Goal: Obtain resource: Obtain resource

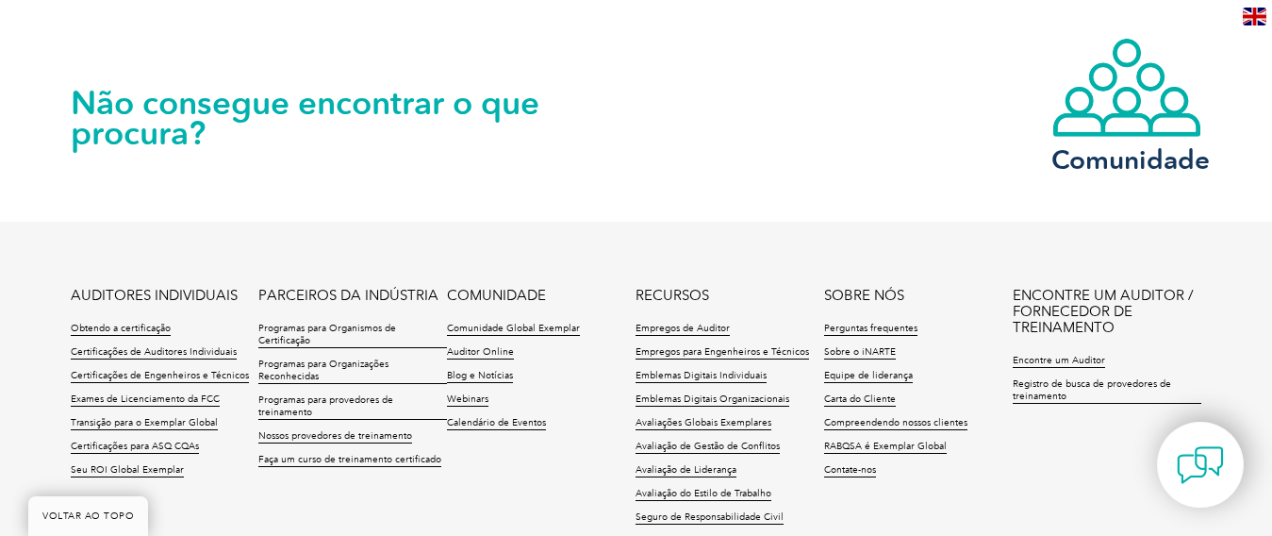
scroll to position [1886, 0]
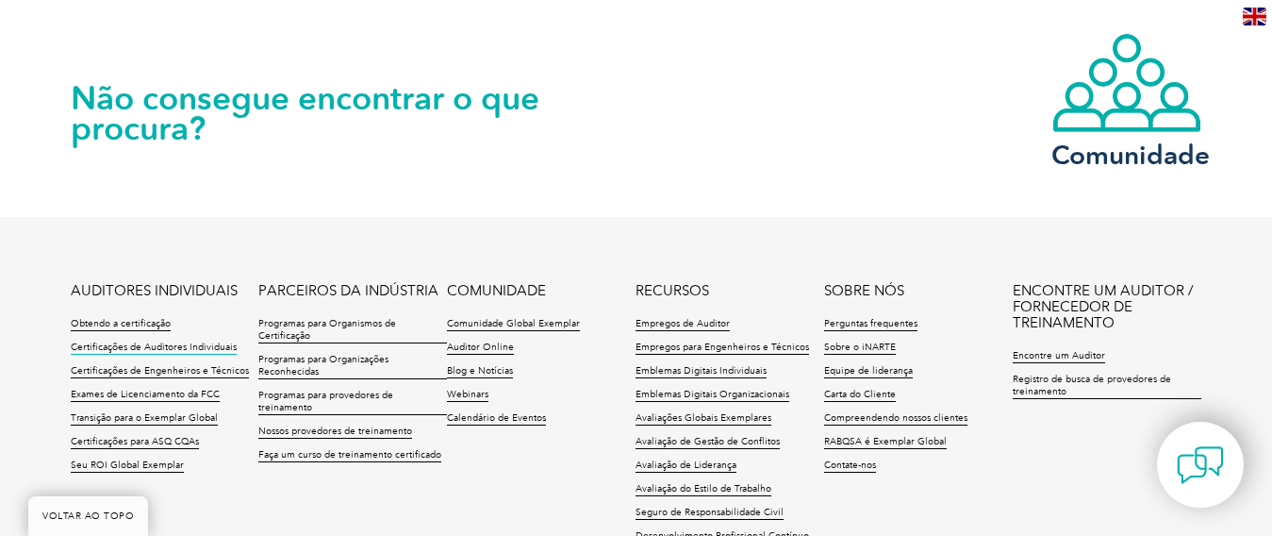
click at [201, 341] on font "Certificações de Auditores Individuais" at bounding box center [154, 346] width 166 height 11
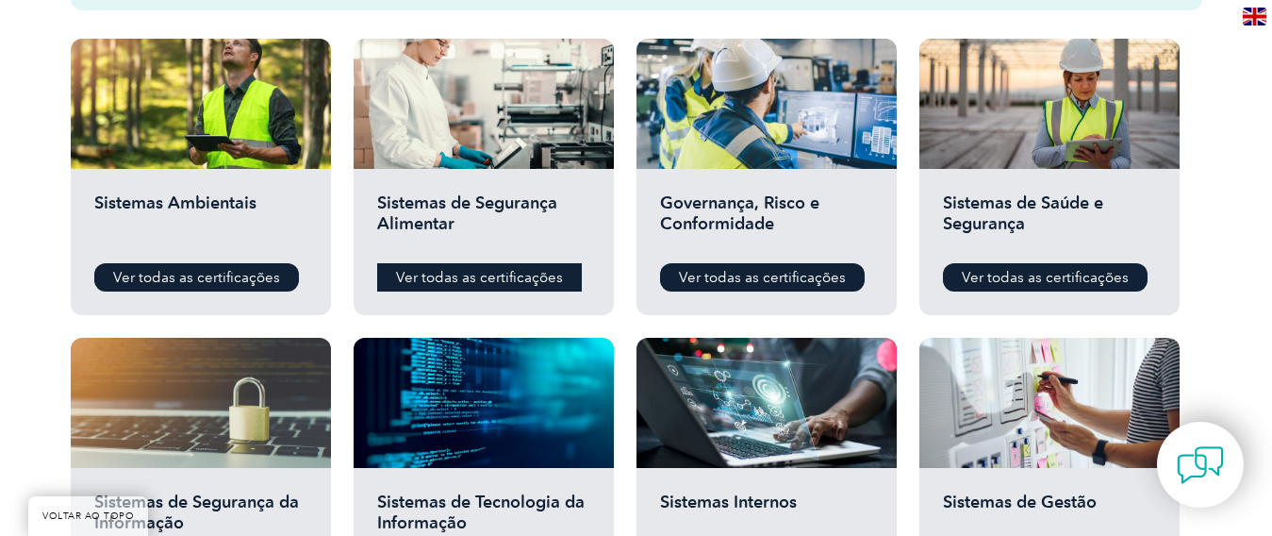
scroll to position [660, 0]
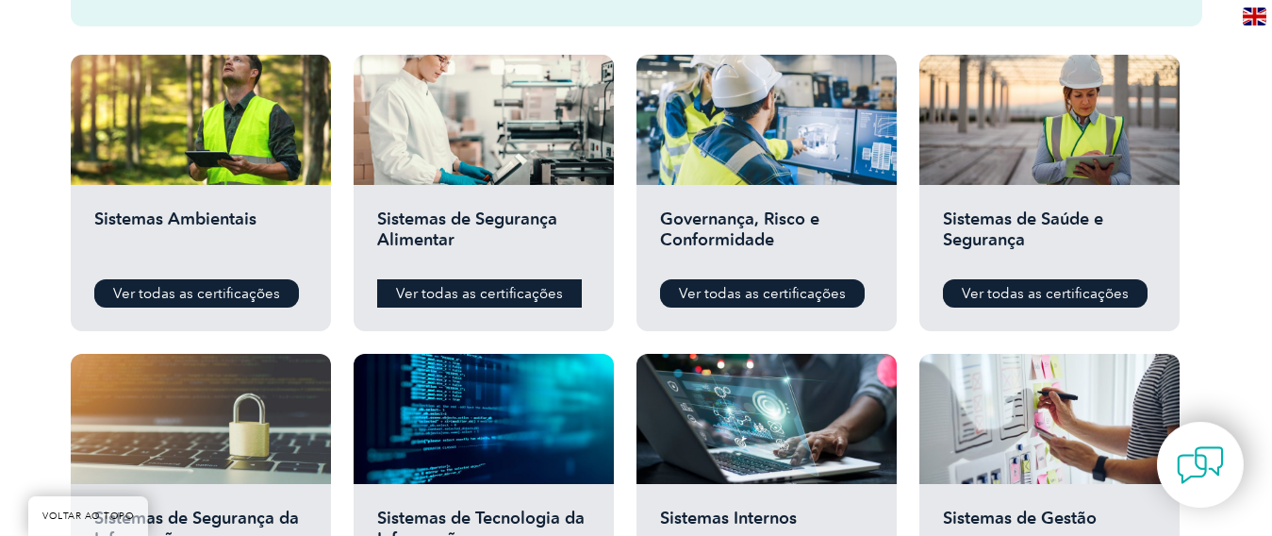
click at [478, 282] on link "Ver todas as certificações" at bounding box center [479, 293] width 205 height 28
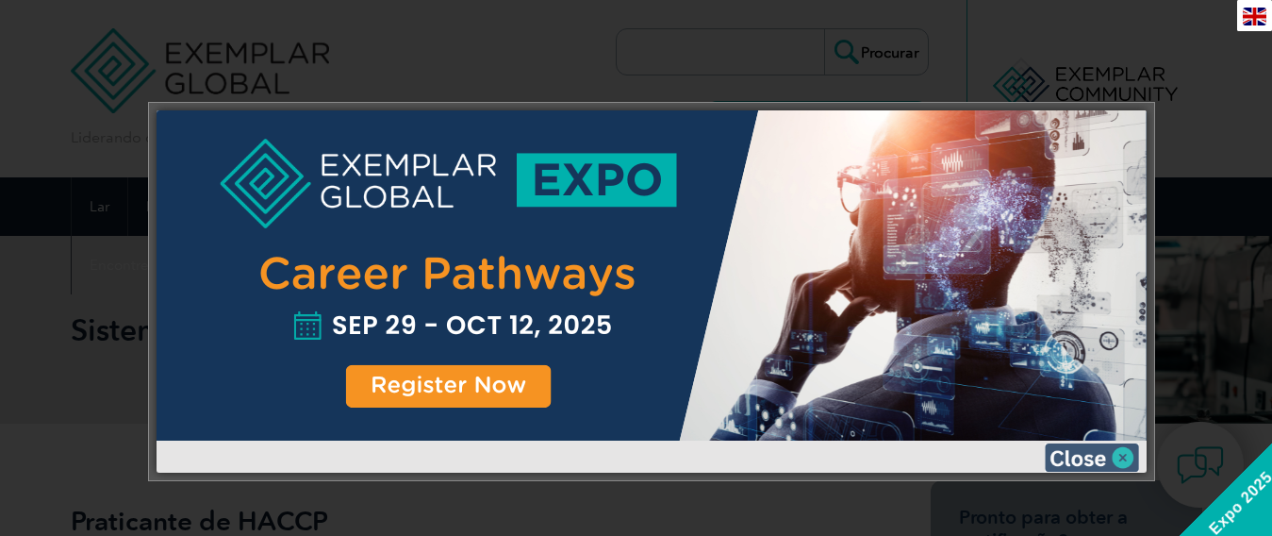
click at [1117, 460] on img at bounding box center [1092, 457] width 94 height 28
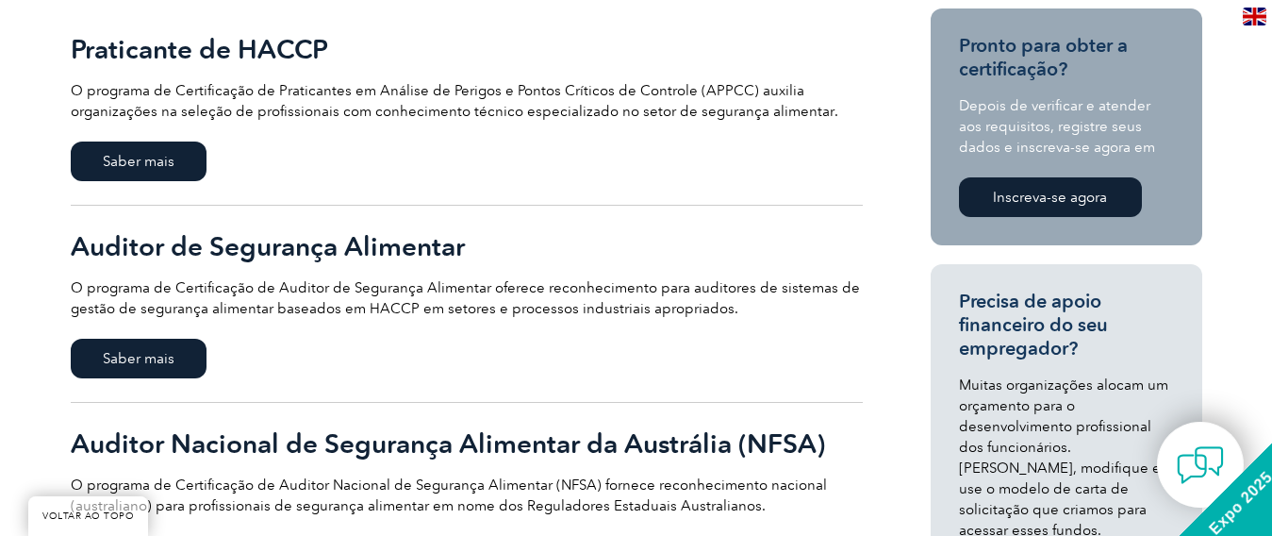
scroll to position [566, 0]
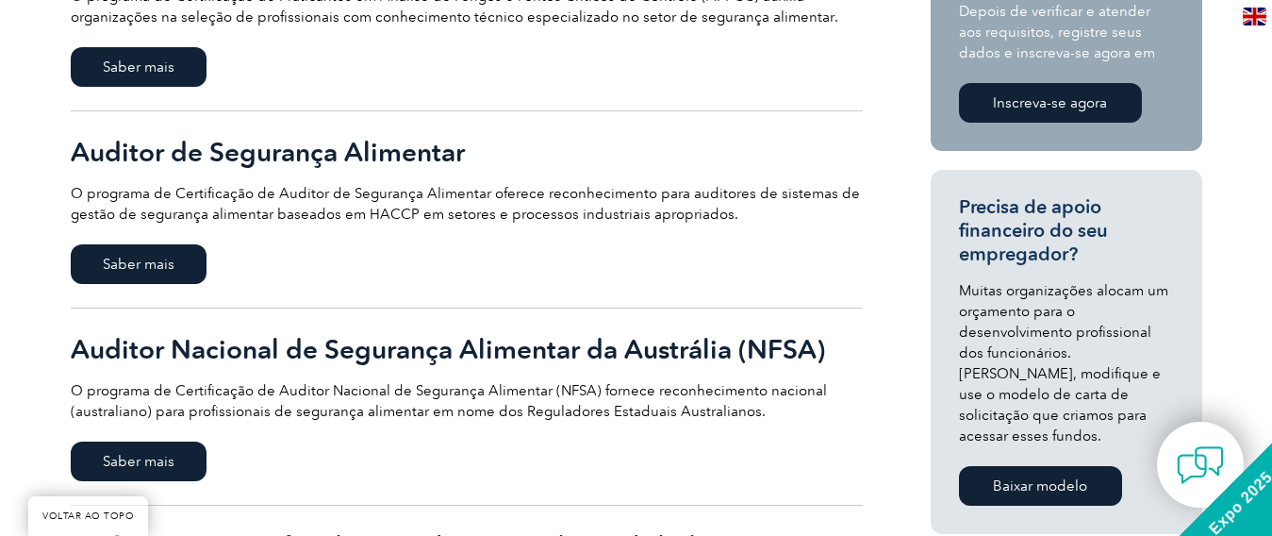
click at [284, 127] on link "Auditor de Segurança Alimentar O programa de Certificação de Auditor de Seguran…" at bounding box center [467, 209] width 792 height 197
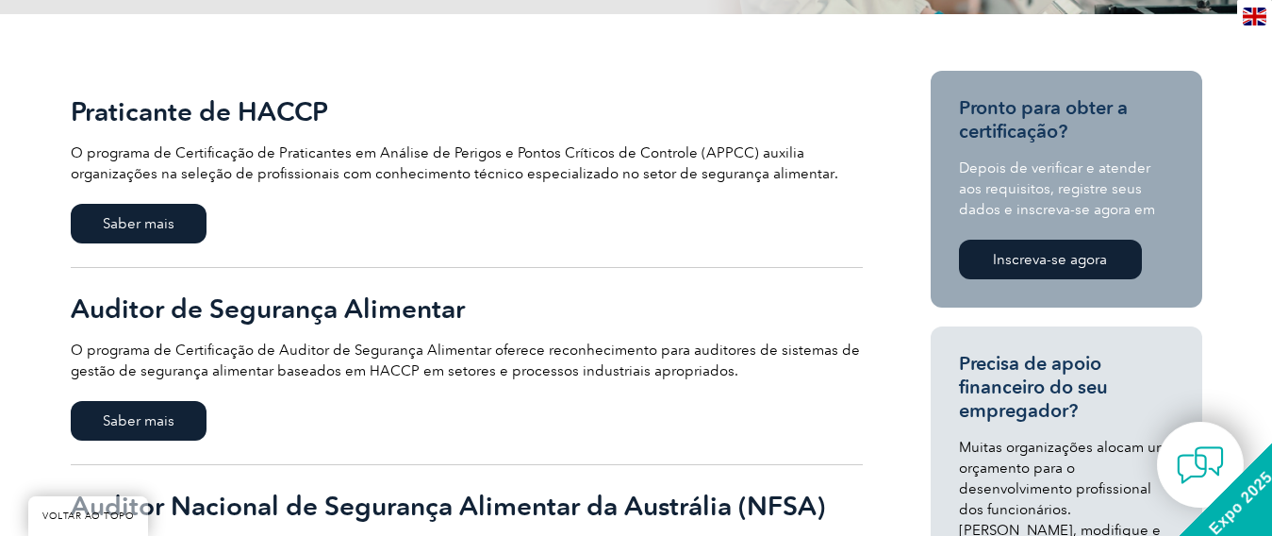
scroll to position [377, 0]
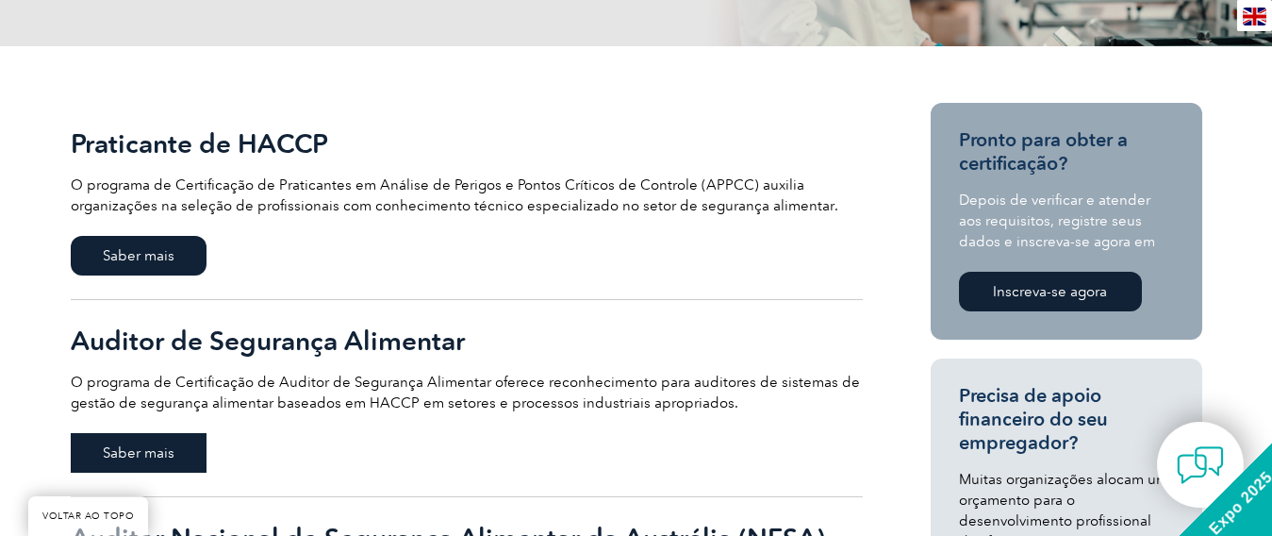
click at [138, 440] on span "Saber mais" at bounding box center [139, 453] width 136 height 40
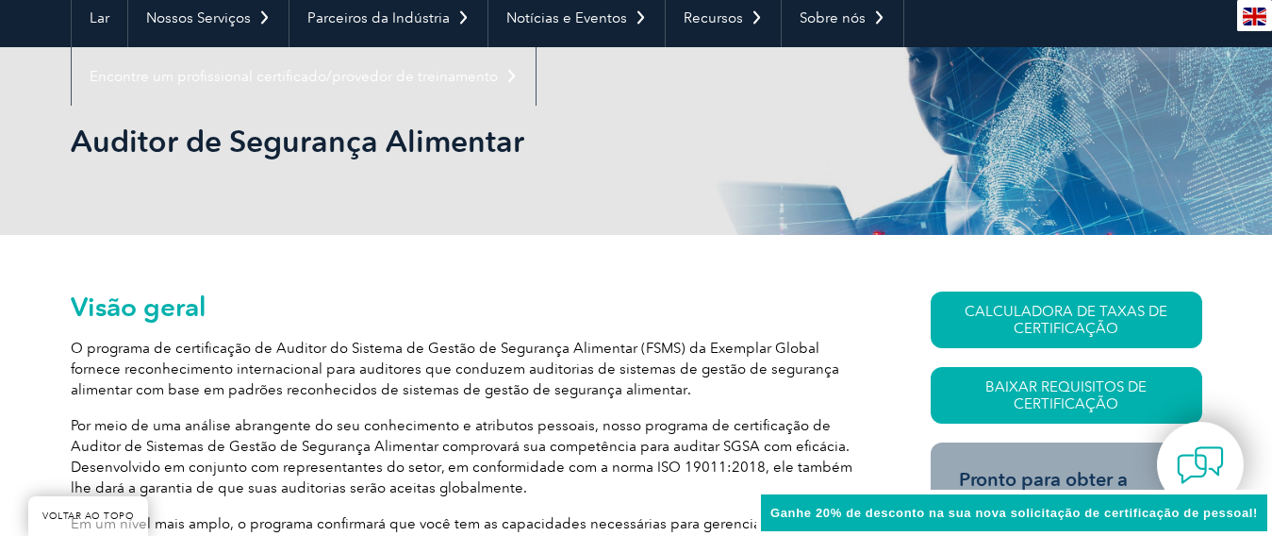
scroll to position [283, 0]
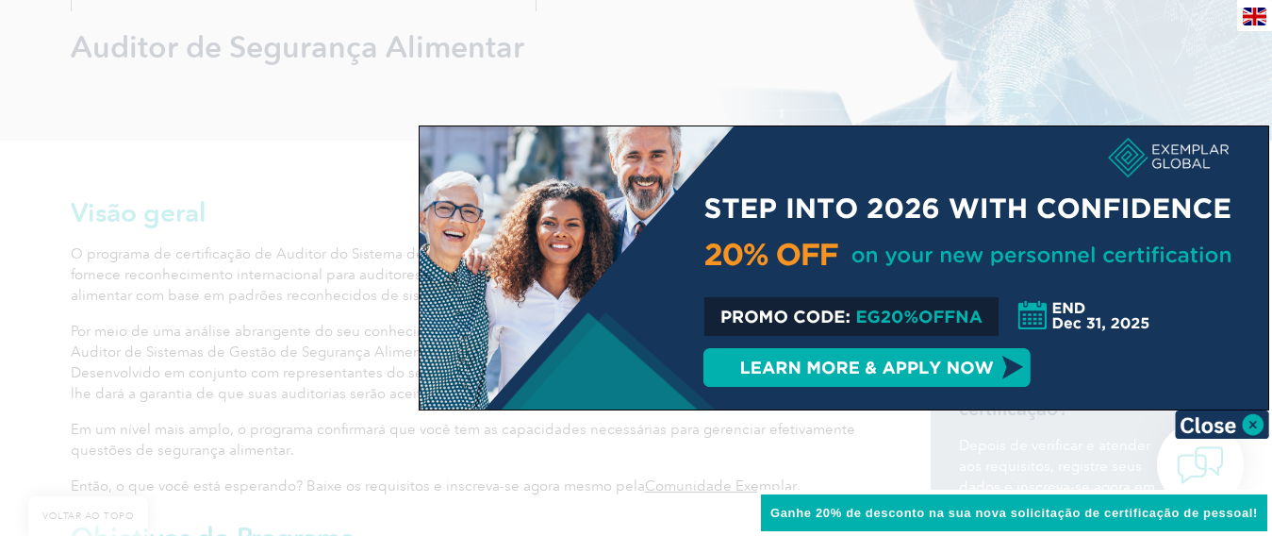
drag, startPoint x: 1250, startPoint y: 427, endPoint x: 1227, endPoint y: 421, distance: 23.6
click at [1251, 427] on img at bounding box center [1222, 424] width 94 height 28
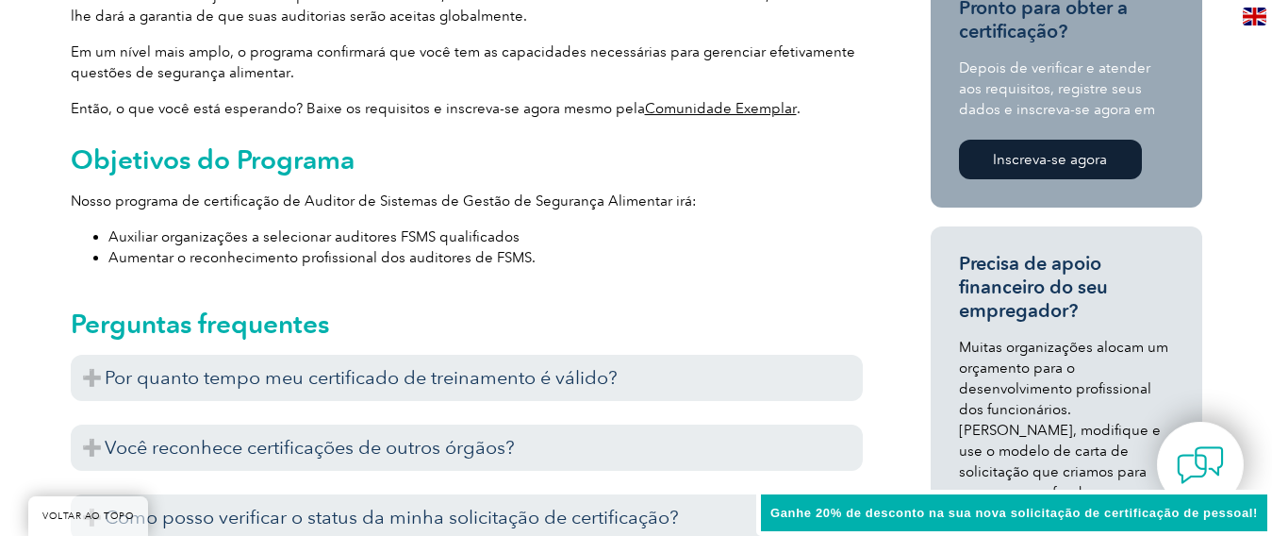
scroll to position [754, 0]
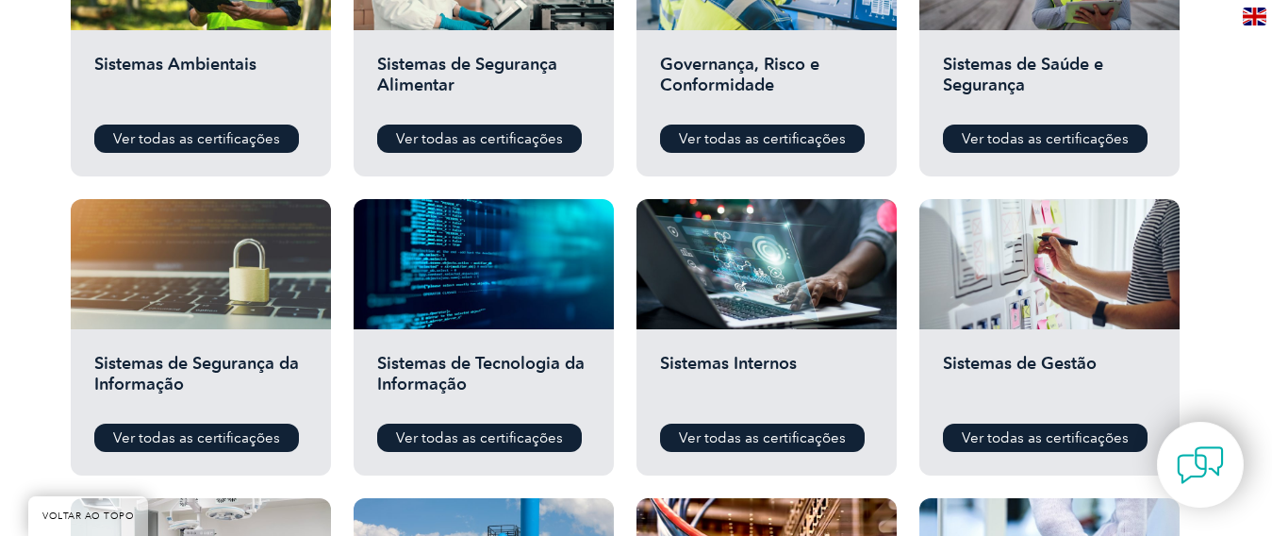
scroll to position [849, 0]
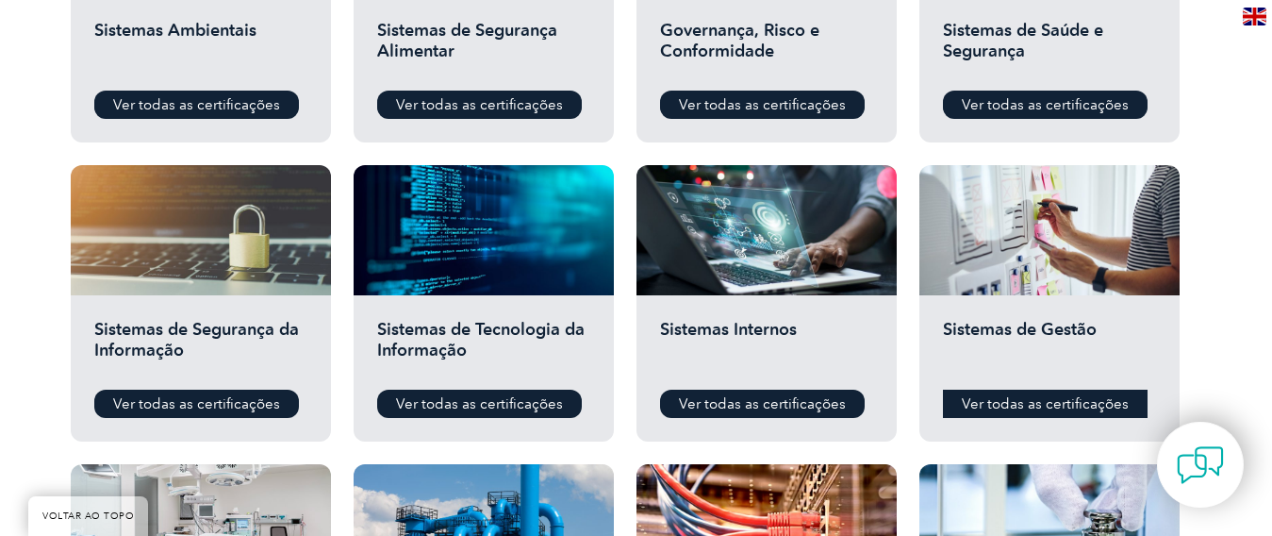
click at [1078, 411] on font "Ver todas as certificações" at bounding box center [1045, 403] width 167 height 17
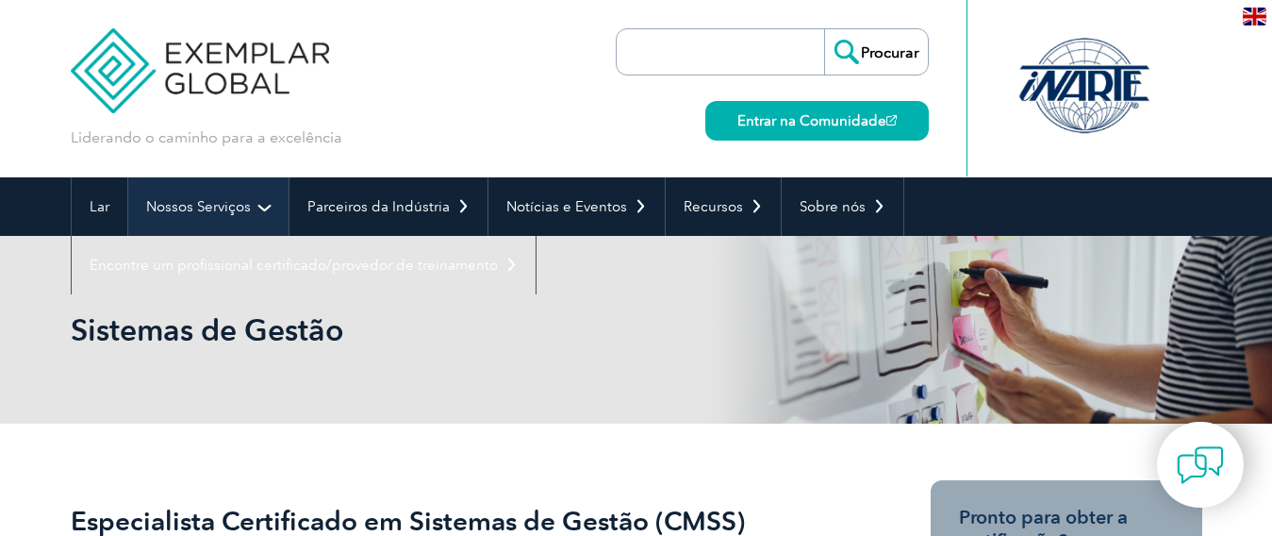
click at [190, 206] on font "Nossos Serviços" at bounding box center [198, 206] width 105 height 17
click at [166, 193] on link "Nossos Serviços" at bounding box center [208, 206] width 160 height 58
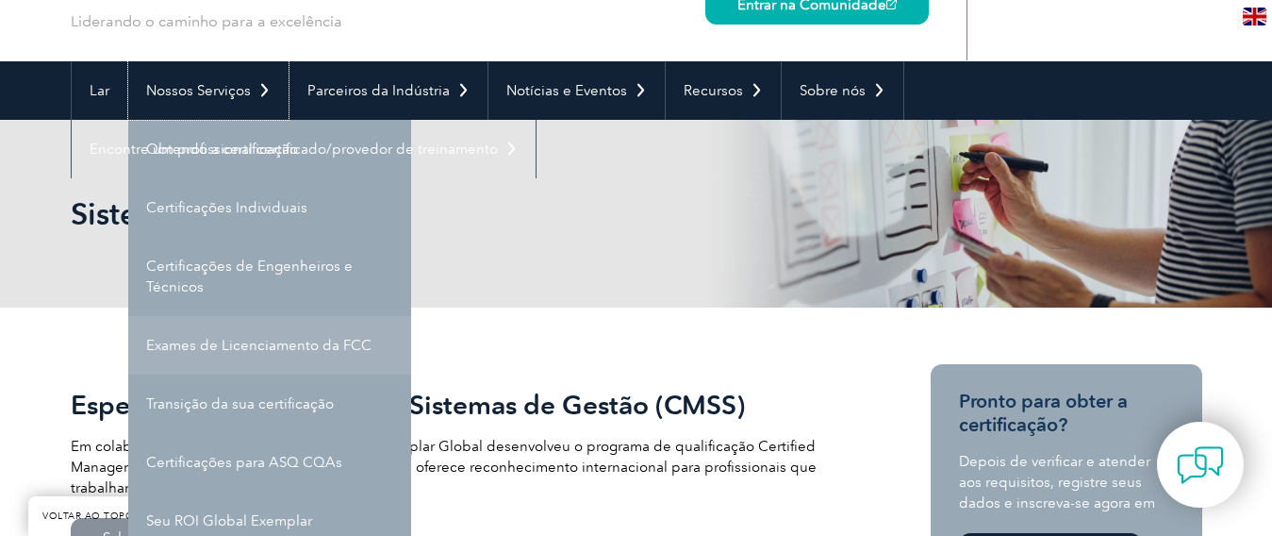
scroll to position [189, 0]
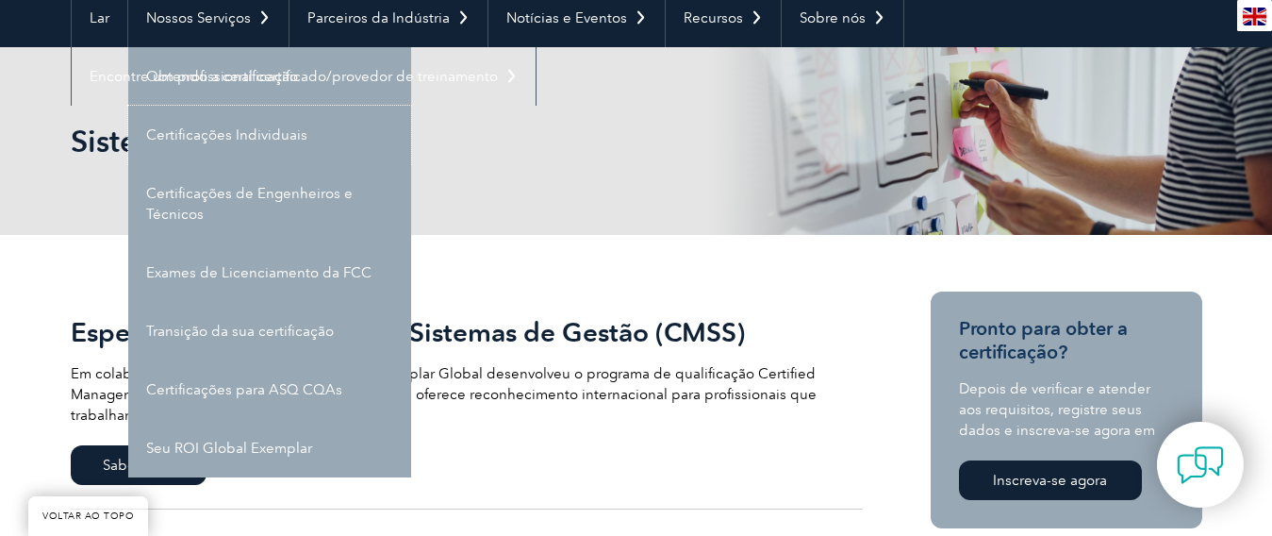
click at [224, 141] on font "Certificações Individuais" at bounding box center [226, 134] width 161 height 17
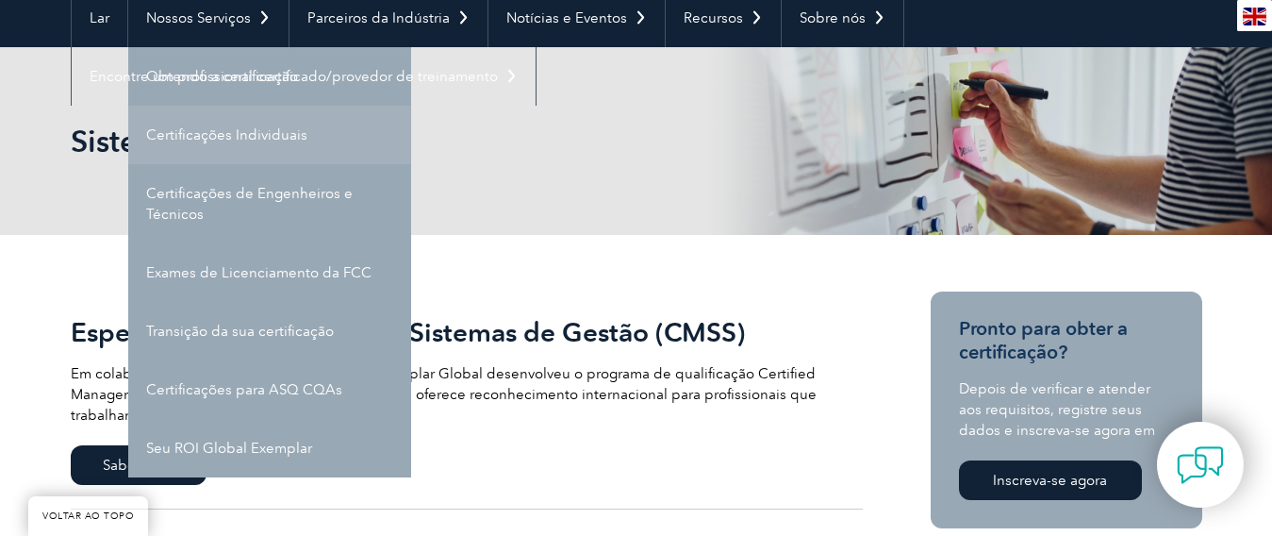
click at [246, 135] on font "Certificações Individuais" at bounding box center [226, 134] width 161 height 17
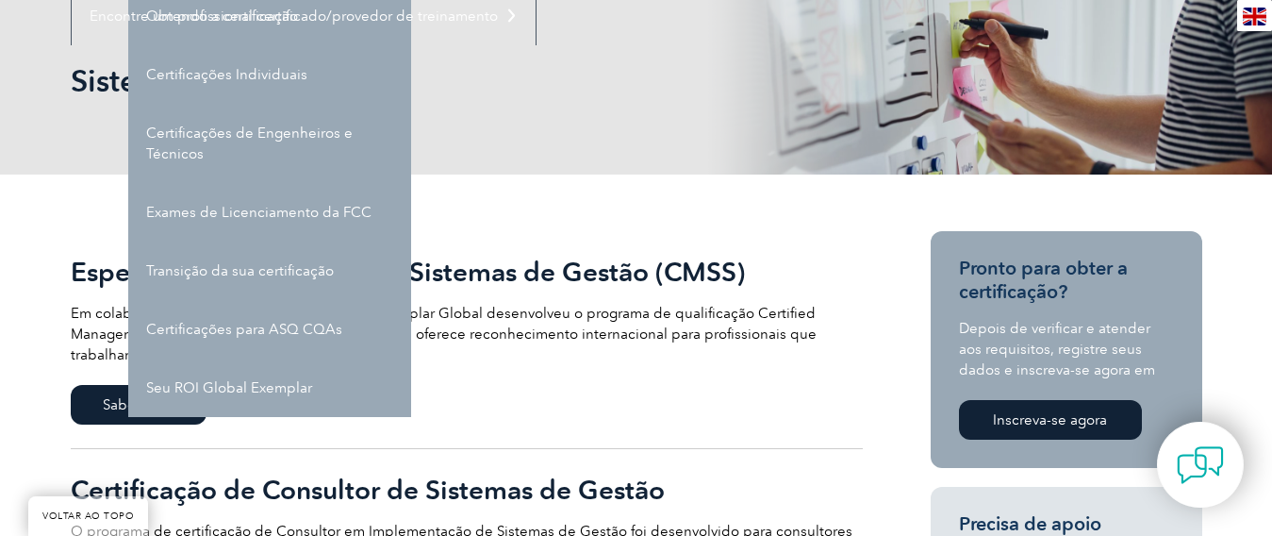
scroll to position [374, 0]
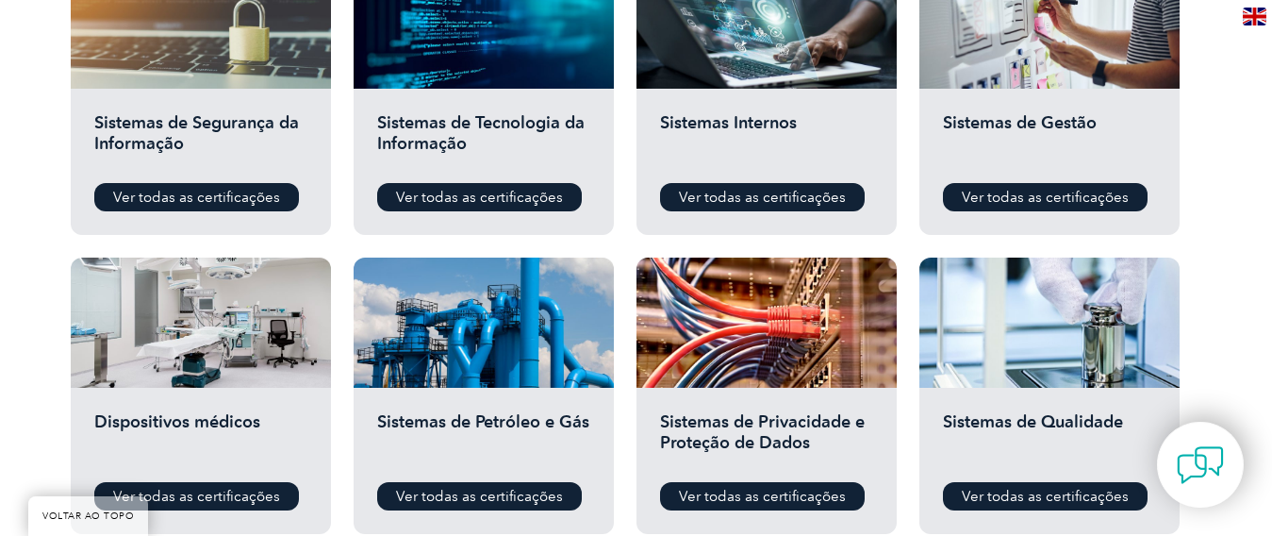
scroll to position [1226, 0]
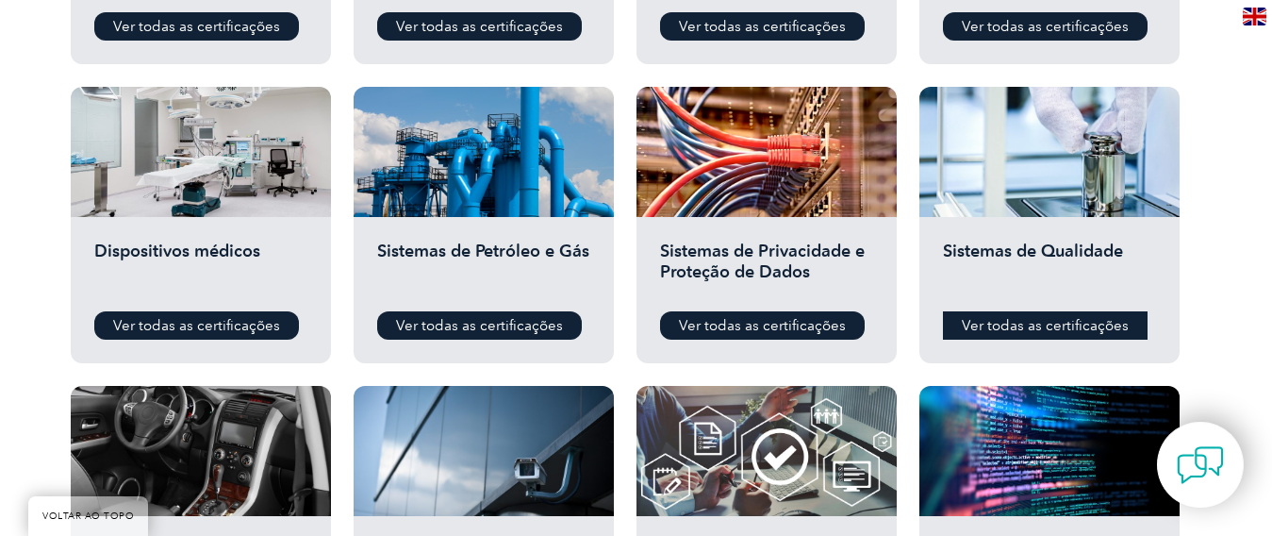
click at [1038, 326] on font "Ver todas as certificações" at bounding box center [1045, 325] width 167 height 17
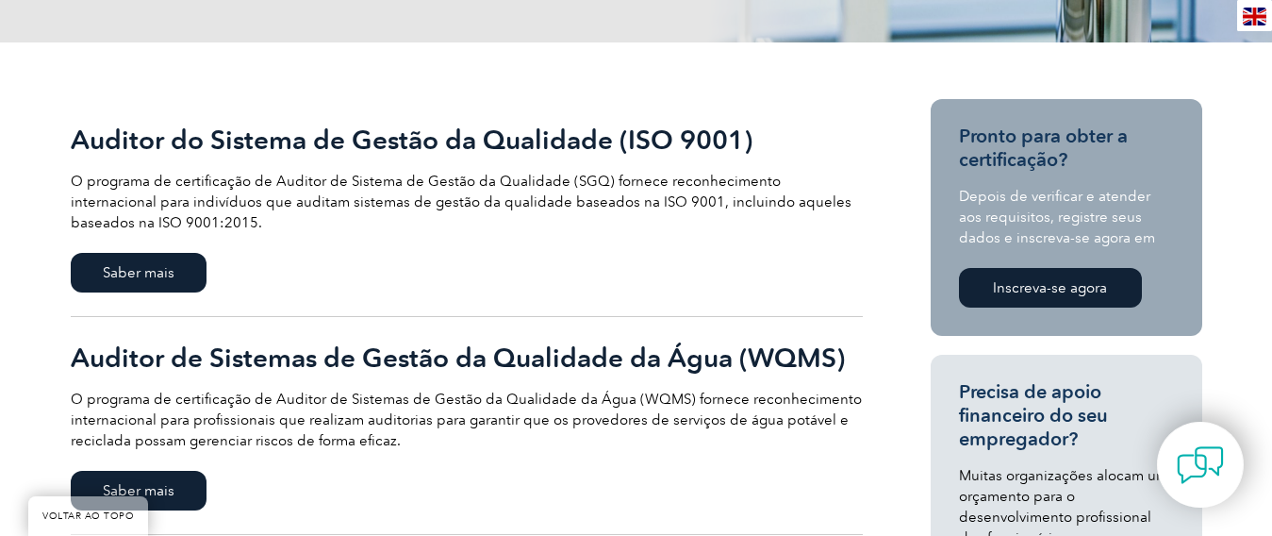
scroll to position [377, 0]
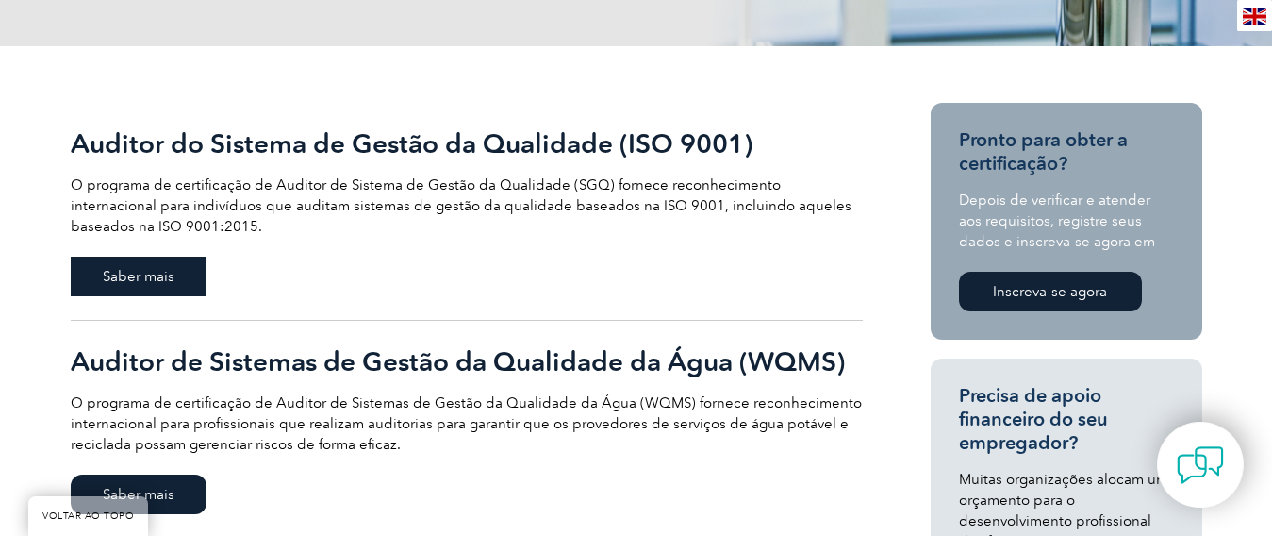
click at [150, 281] on font "Saber mais" at bounding box center [139, 276] width 72 height 17
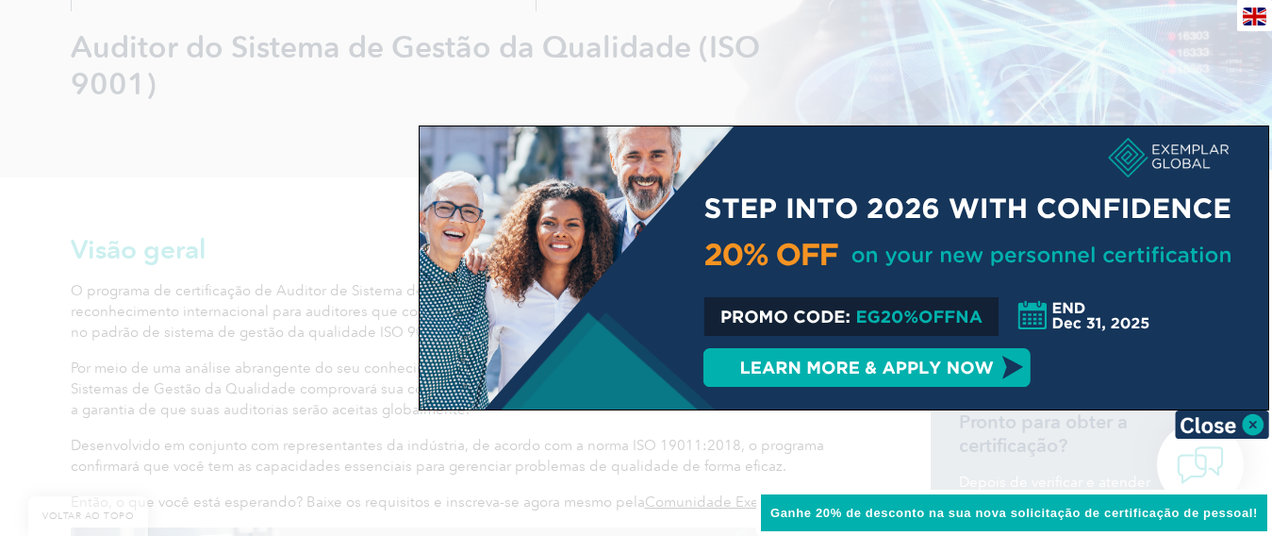
scroll to position [377, 0]
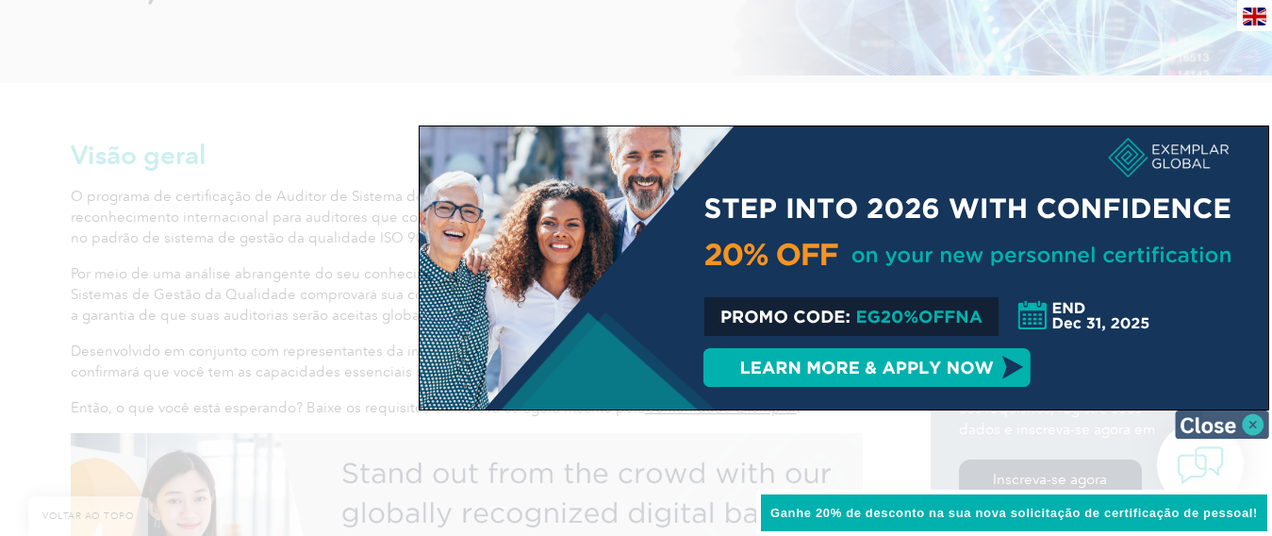
drag, startPoint x: 1245, startPoint y: 439, endPoint x: 1244, endPoint y: 424, distance: 14.2
click at [1242, 422] on img at bounding box center [1222, 424] width 94 height 28
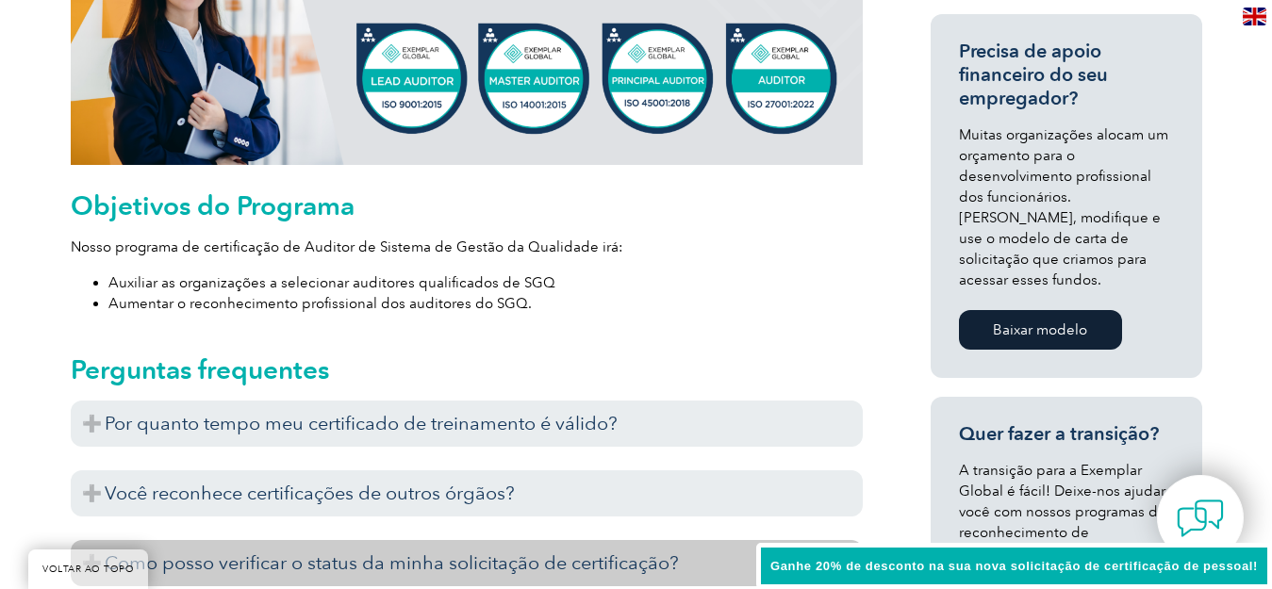
scroll to position [943, 0]
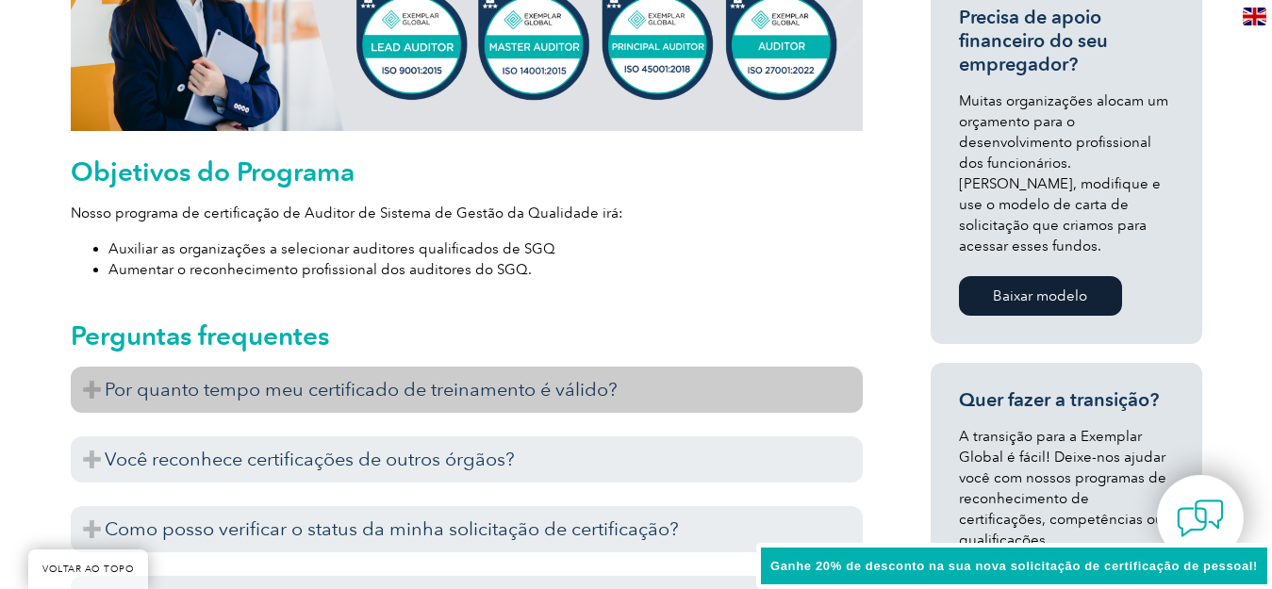
click at [88, 398] on h3 "Por quanto tempo meu certificado de treinamento é válido?" at bounding box center [467, 390] width 792 height 46
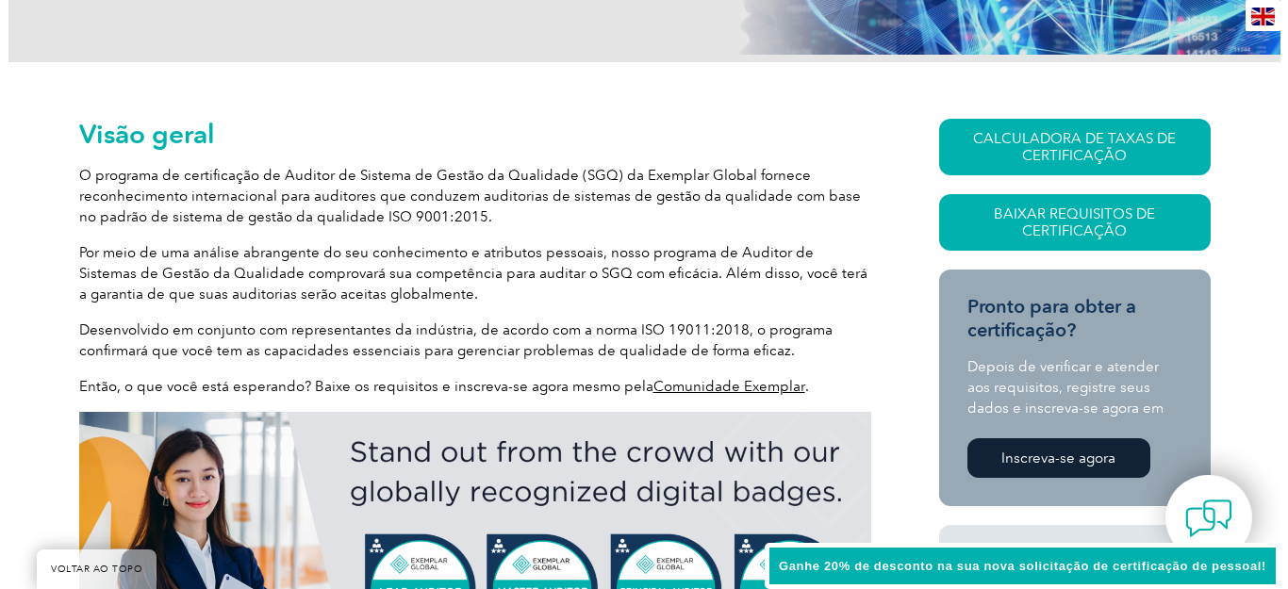
scroll to position [283, 0]
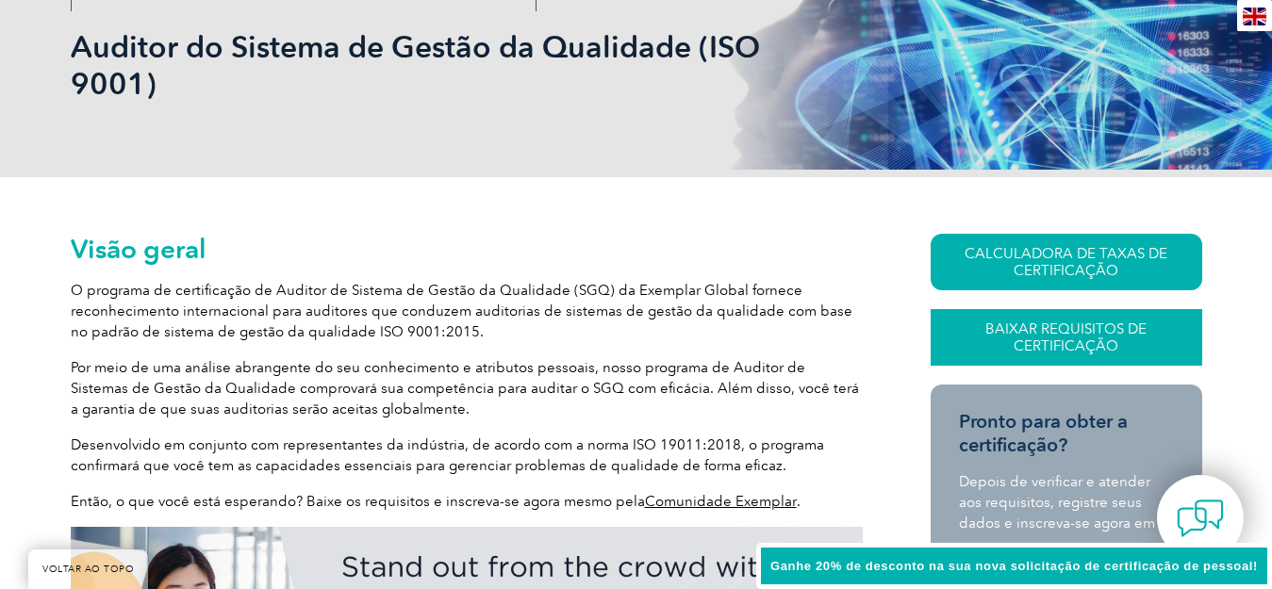
click at [1102, 337] on font "Baixar Requisitos de Certificação" at bounding box center [1066, 338] width 161 height 34
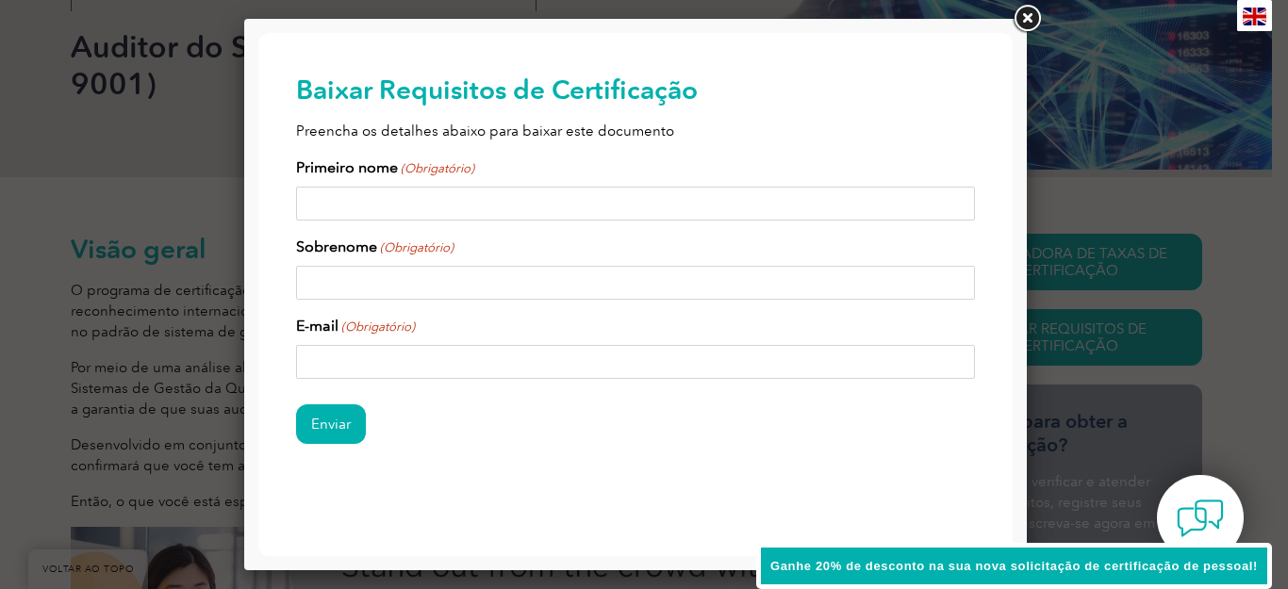
scroll to position [20, 0]
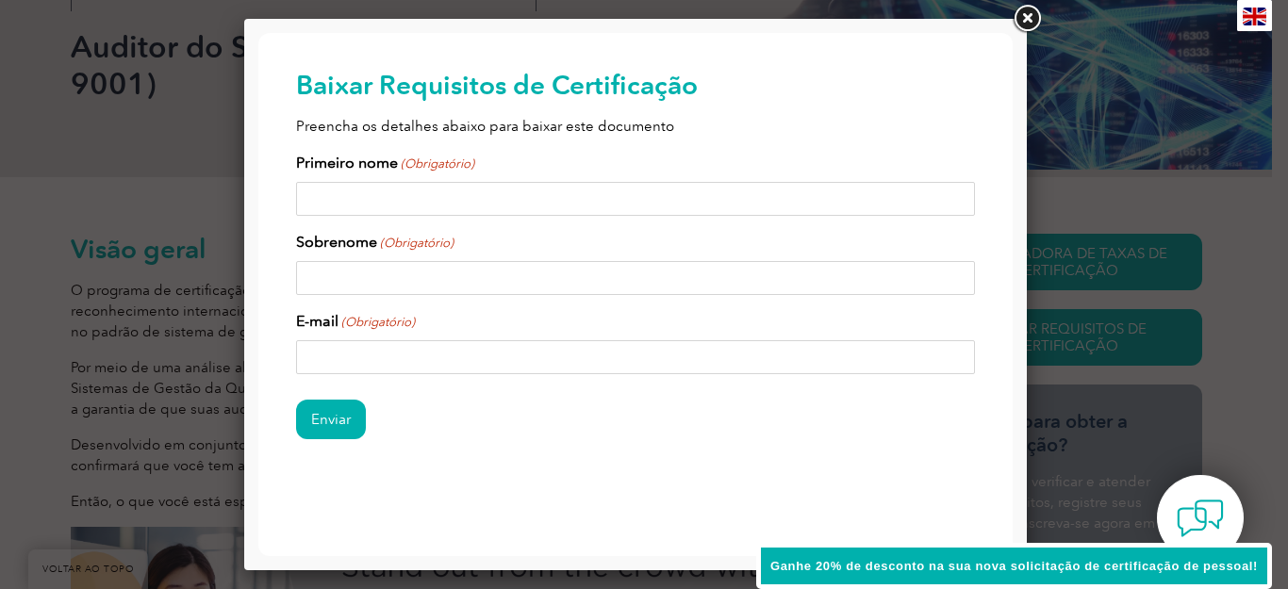
click at [813, 190] on input "Primeiro nome (Obrigatório)" at bounding box center [635, 199] width 679 height 34
type input "Susiane"
click at [574, 287] on input "Sobrenome (Obrigatório)" at bounding box center [635, 278] width 679 height 34
type input "Matos"
click at [754, 354] on input "E-mail (Obrigatório)" at bounding box center [635, 357] width 679 height 34
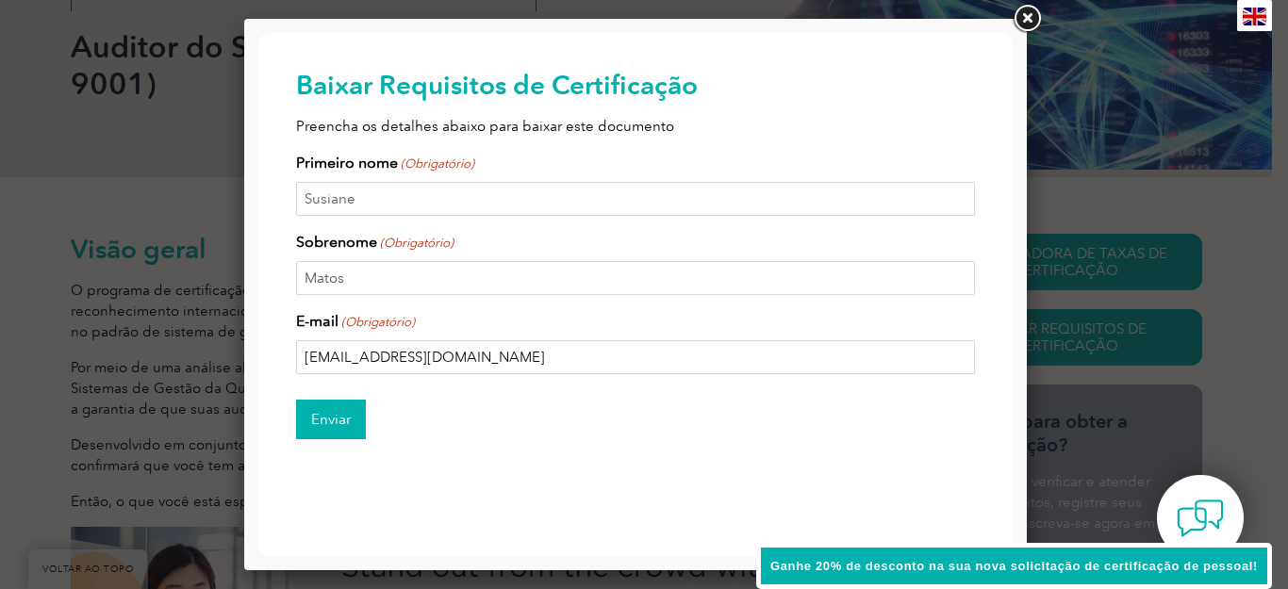
type input "[EMAIL_ADDRESS][DOMAIN_NAME]"
click at [341, 422] on input "Enviar" at bounding box center [331, 420] width 70 height 40
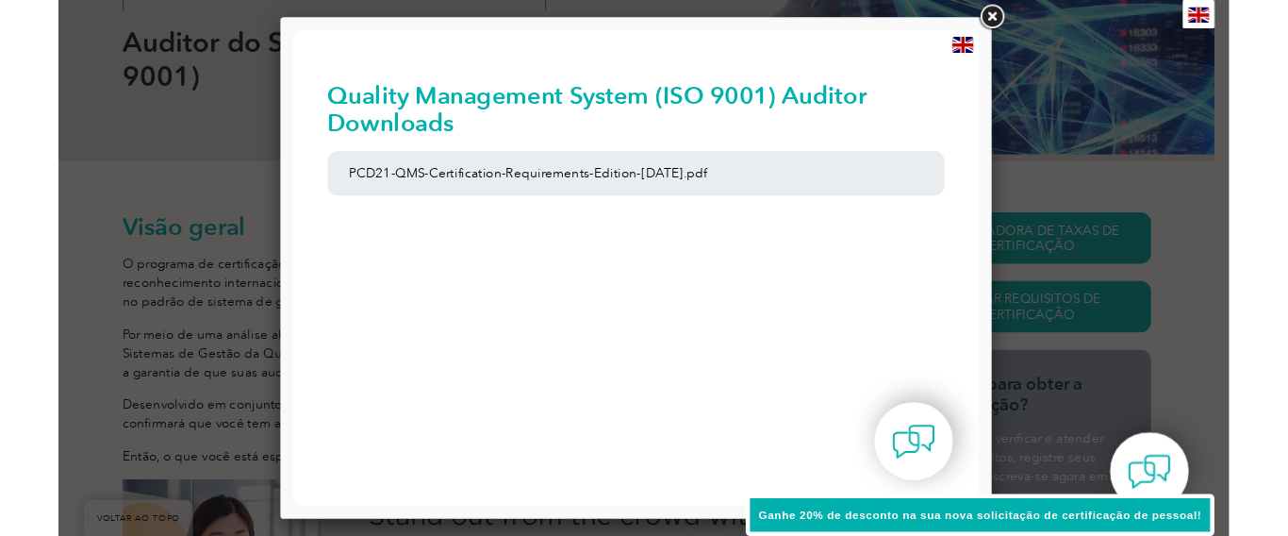
scroll to position [0, 0]
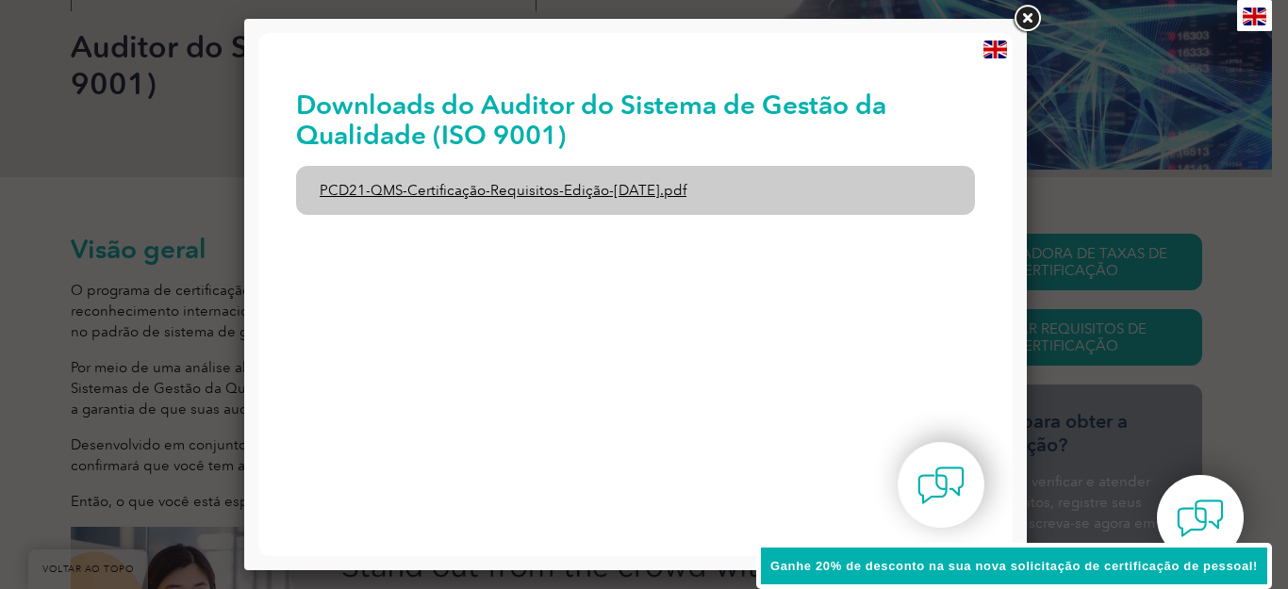
click at [511, 190] on font "PCD21-QMS-Certificação-Requisitos-Edição-[DATE].pdf" at bounding box center [503, 190] width 367 height 17
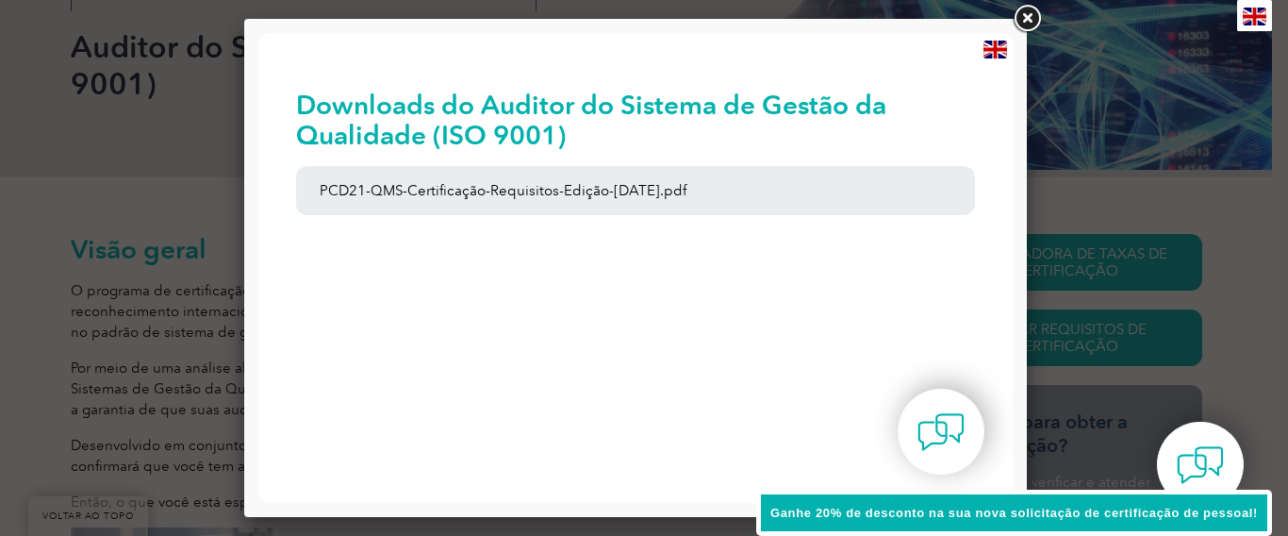
click at [995, 42] on img at bounding box center [996, 50] width 24 height 18
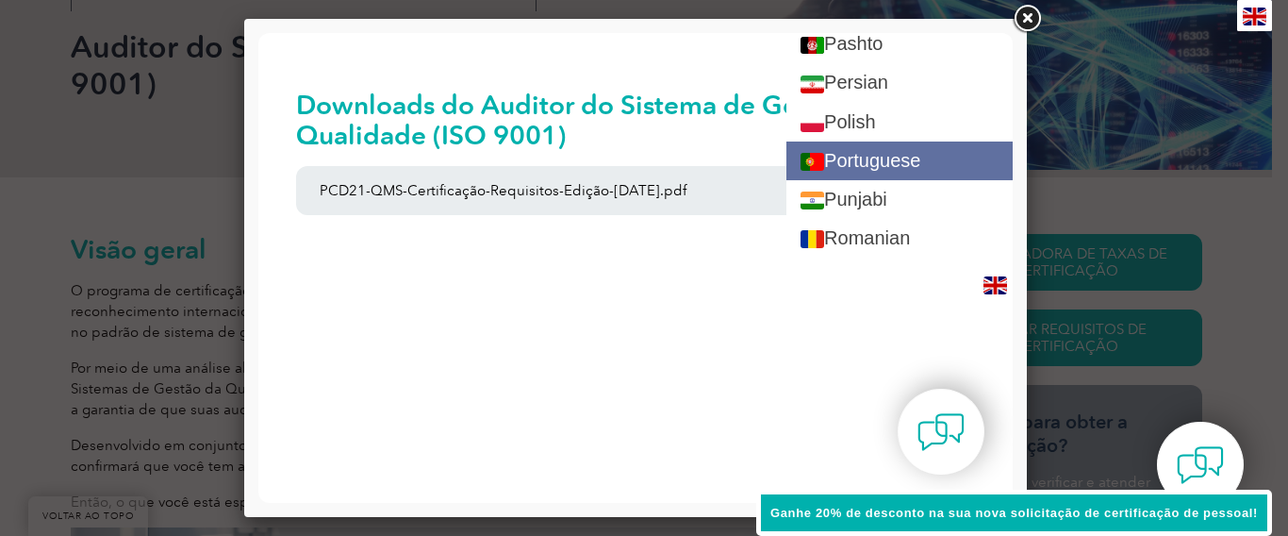
scroll to position [2633, 0]
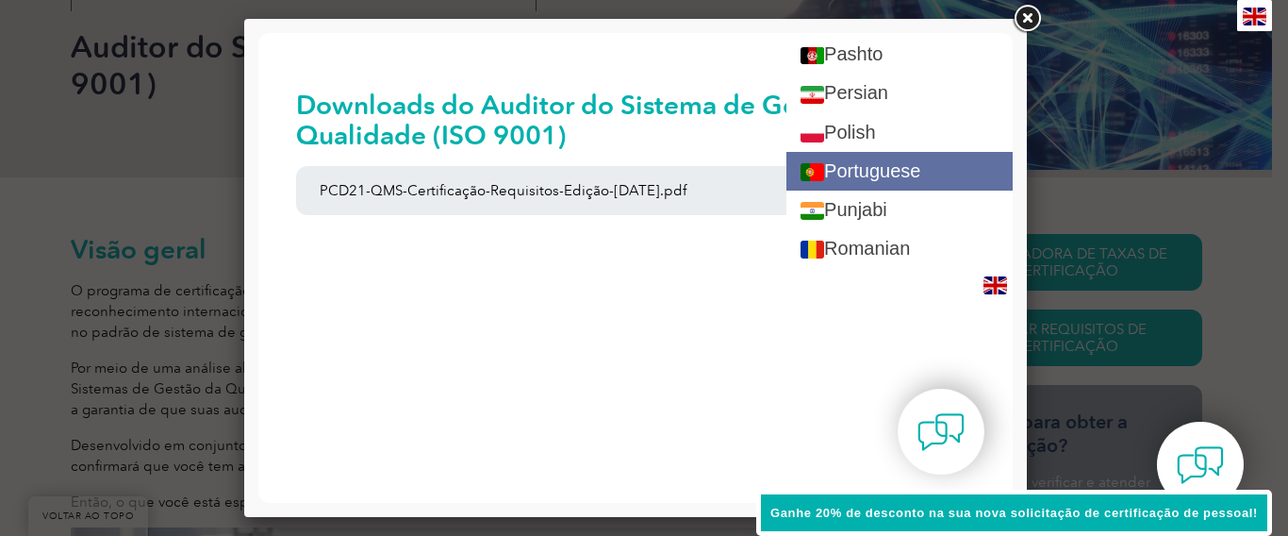
click at [886, 170] on link "Portuguese" at bounding box center [900, 171] width 226 height 39
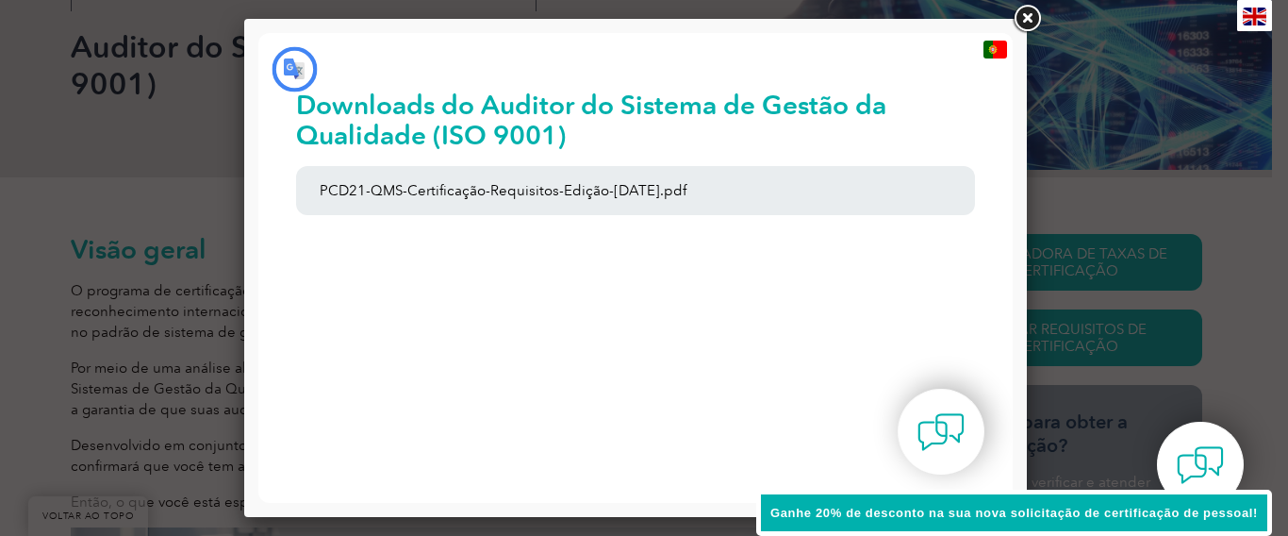
scroll to position [0, 0]
click at [994, 50] on img at bounding box center [996, 50] width 24 height 18
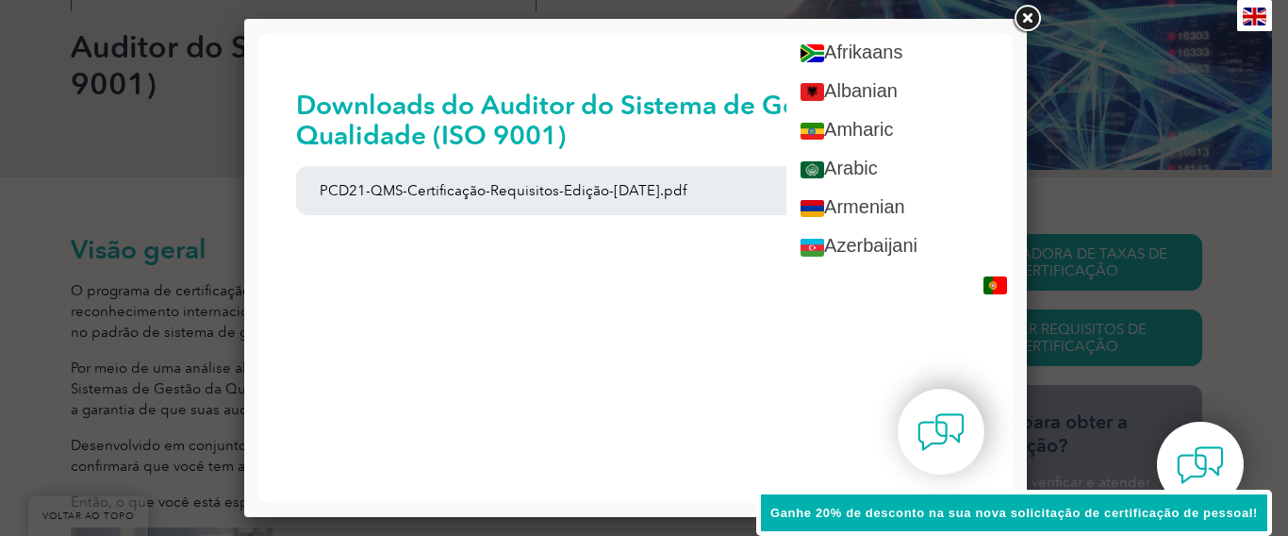
click at [517, 419] on body "VOLTAR AO TOPO Liderando o caminho para a excelência ▼" at bounding box center [635, 268] width 754 height 470
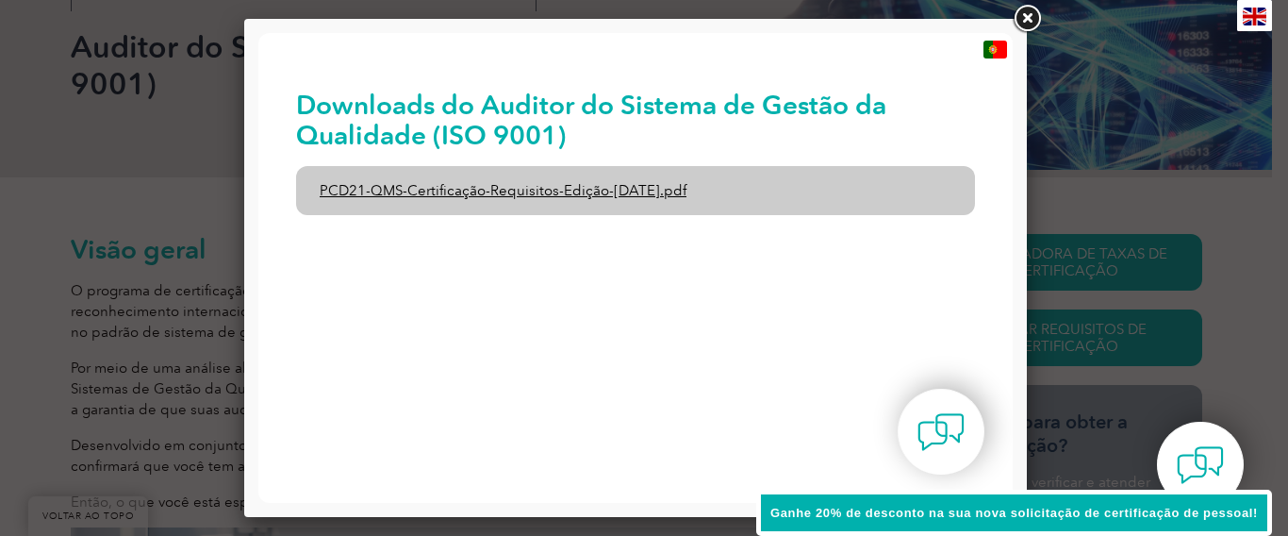
click at [680, 190] on font "PCD21-QMS-Certificação-Requisitos-Edição-[DATE].pdf" at bounding box center [503, 190] width 367 height 17
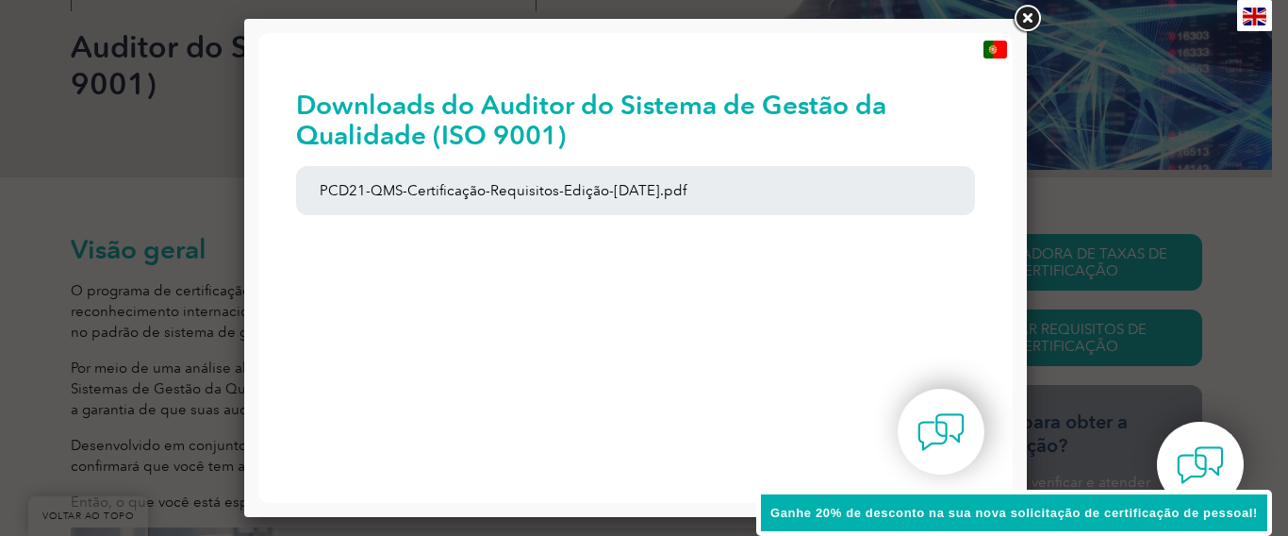
click at [797, 302] on body "VOLTAR AO TOPO Liderando o caminho para a excelência ▼" at bounding box center [635, 268] width 754 height 470
click at [996, 48] on img at bounding box center [996, 50] width 24 height 18
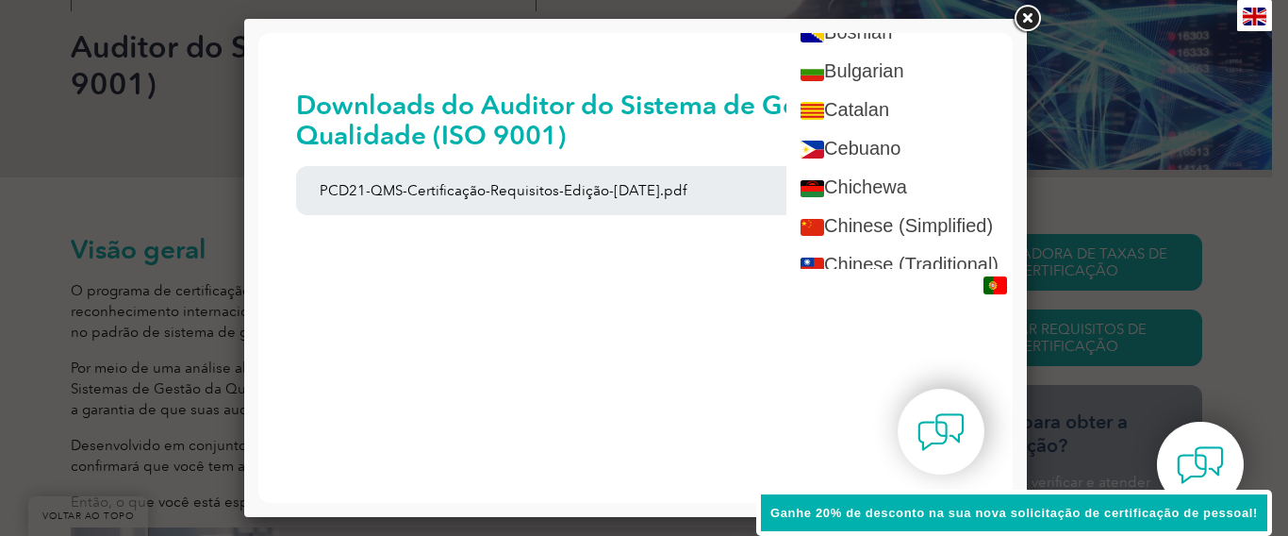
scroll to position [472, 0]
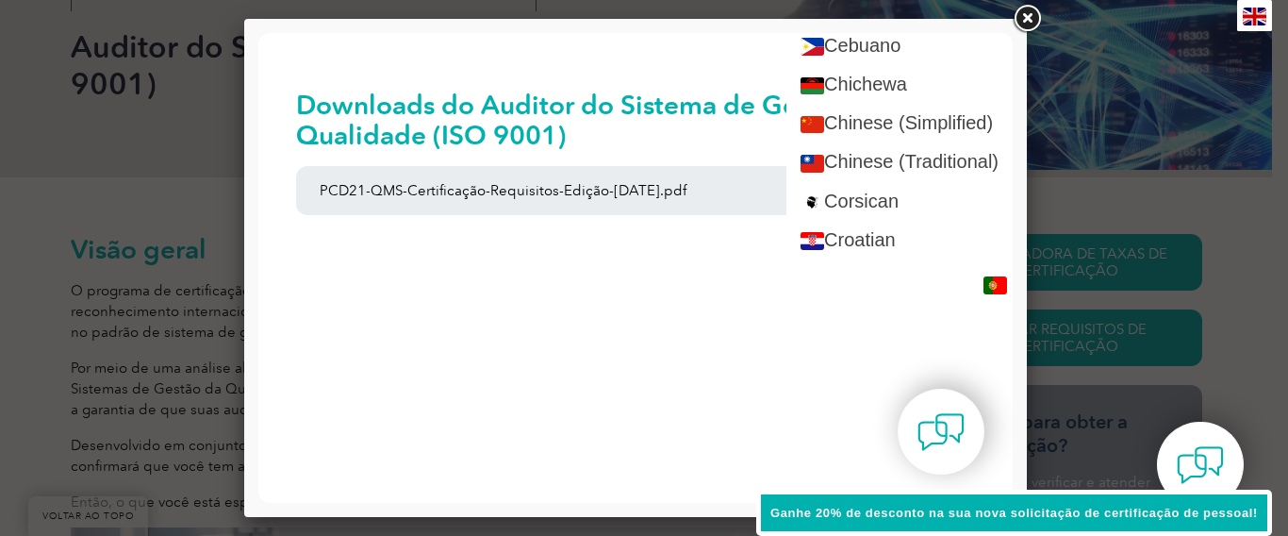
click at [738, 317] on body "VOLTAR AO TOPO Liderando o caminho para a excelência ▼" at bounding box center [635, 268] width 754 height 470
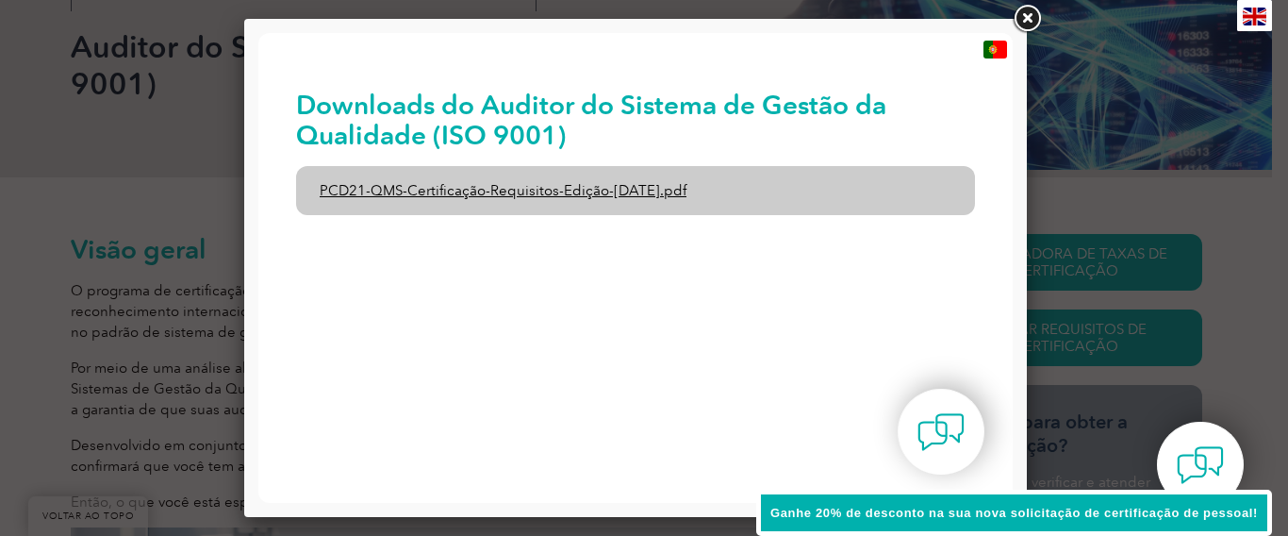
click at [637, 183] on font "PCD21-QMS-Certificação-Requisitos-Edição-[DATE].pdf" at bounding box center [503, 190] width 367 height 17
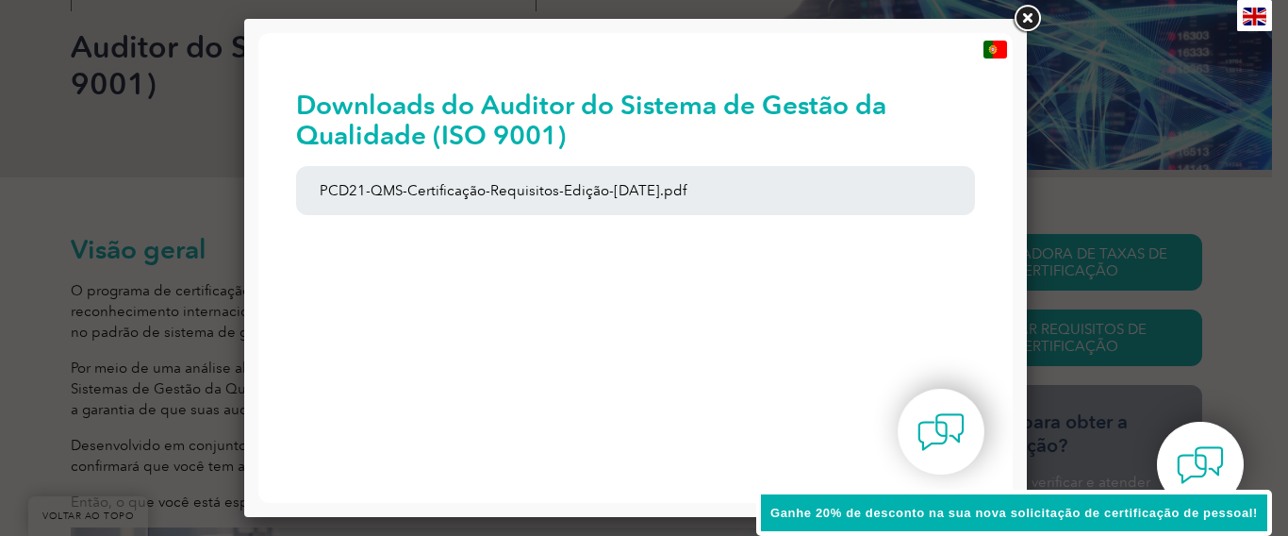
click at [1032, 20] on link at bounding box center [1027, 19] width 34 height 34
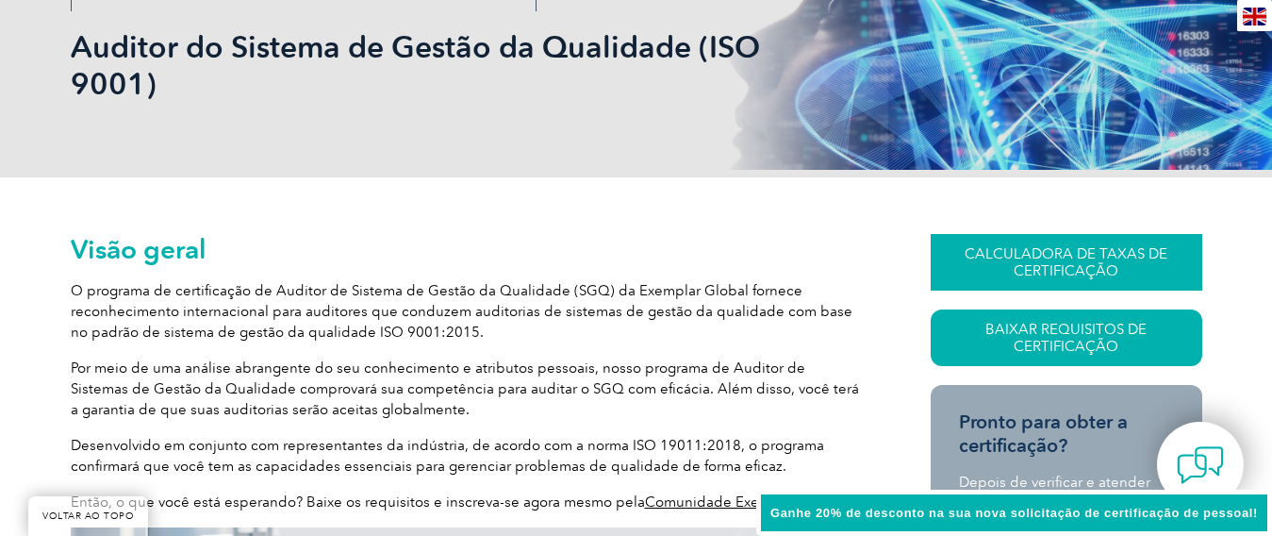
click at [1078, 262] on font "CALCULADORA DE TAXAS DE CERTIFICAÇÃO" at bounding box center [1066, 262] width 203 height 34
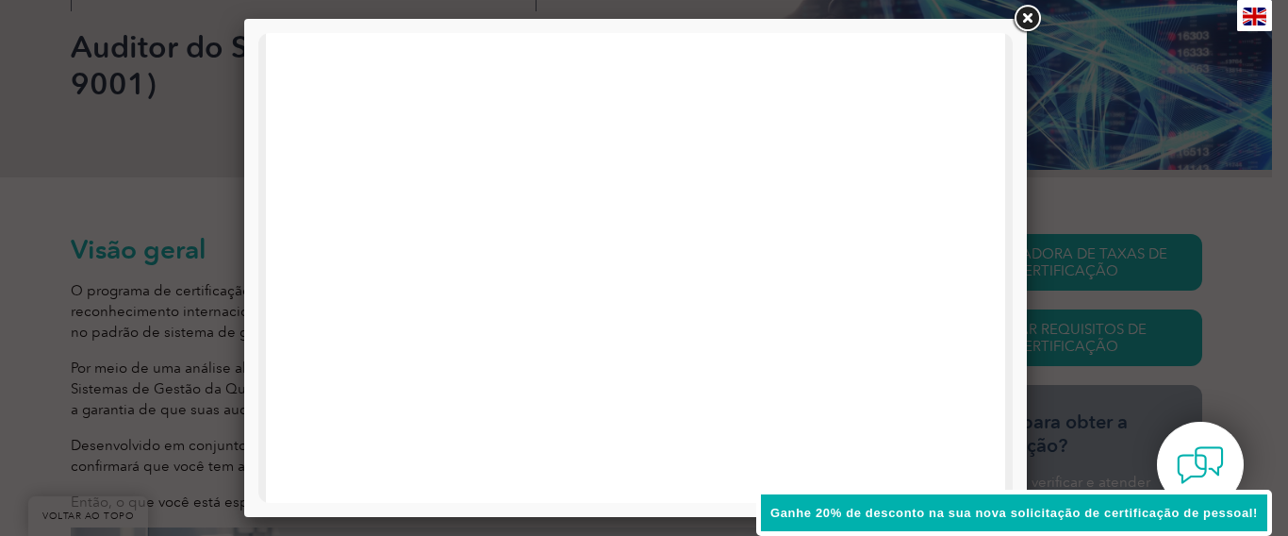
scroll to position [94, 0]
click at [1028, 12] on link at bounding box center [1027, 19] width 34 height 34
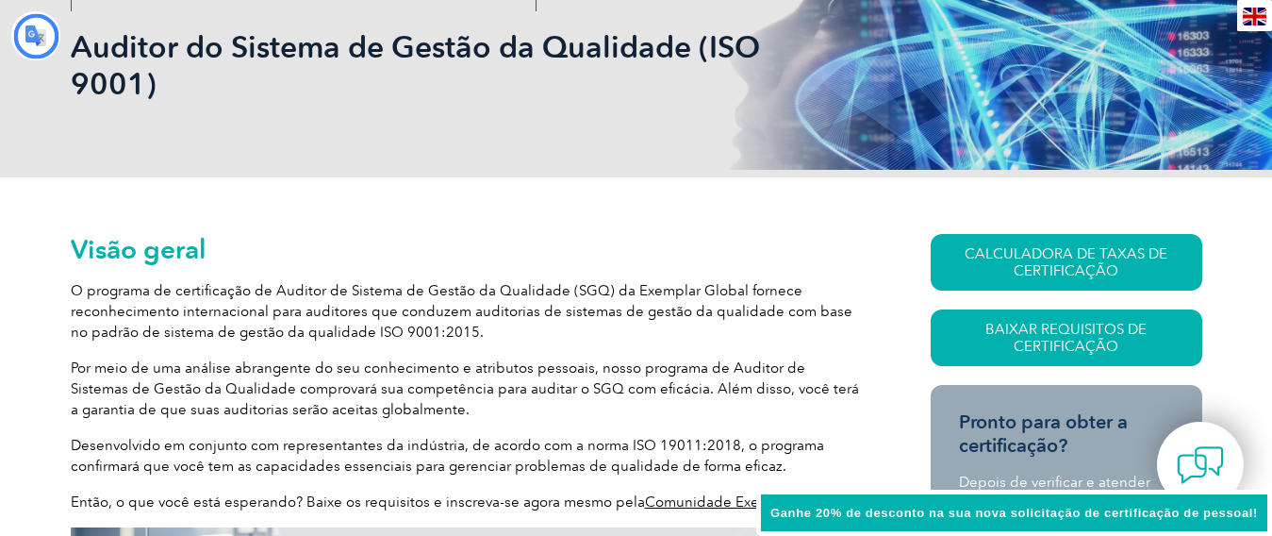
scroll to position [0, 0]
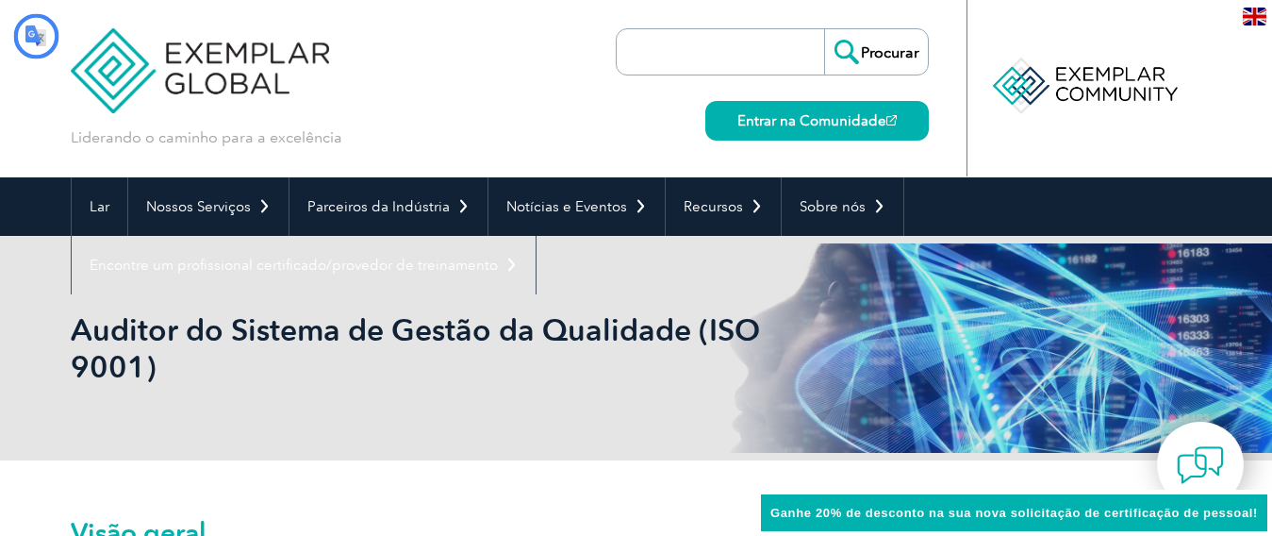
type input "Procurador"
